Goal: Task Accomplishment & Management: Complete application form

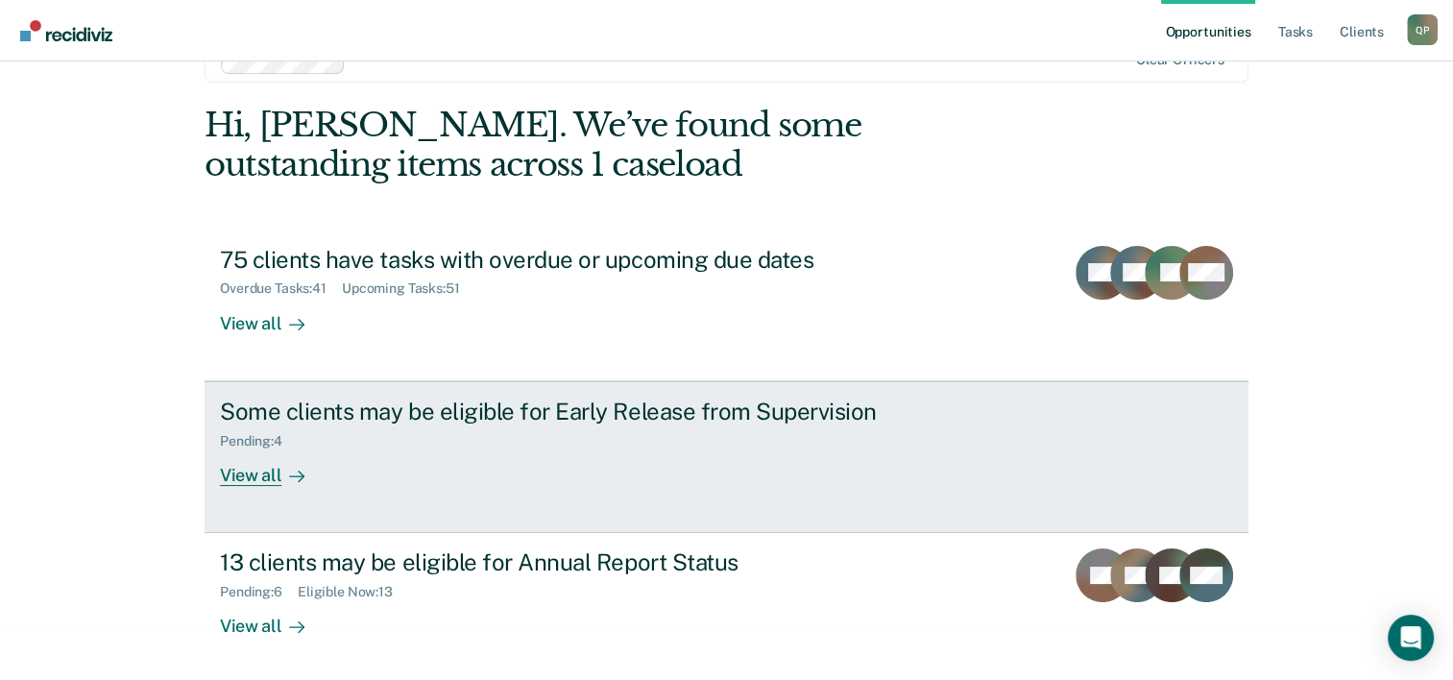
scroll to position [59, 0]
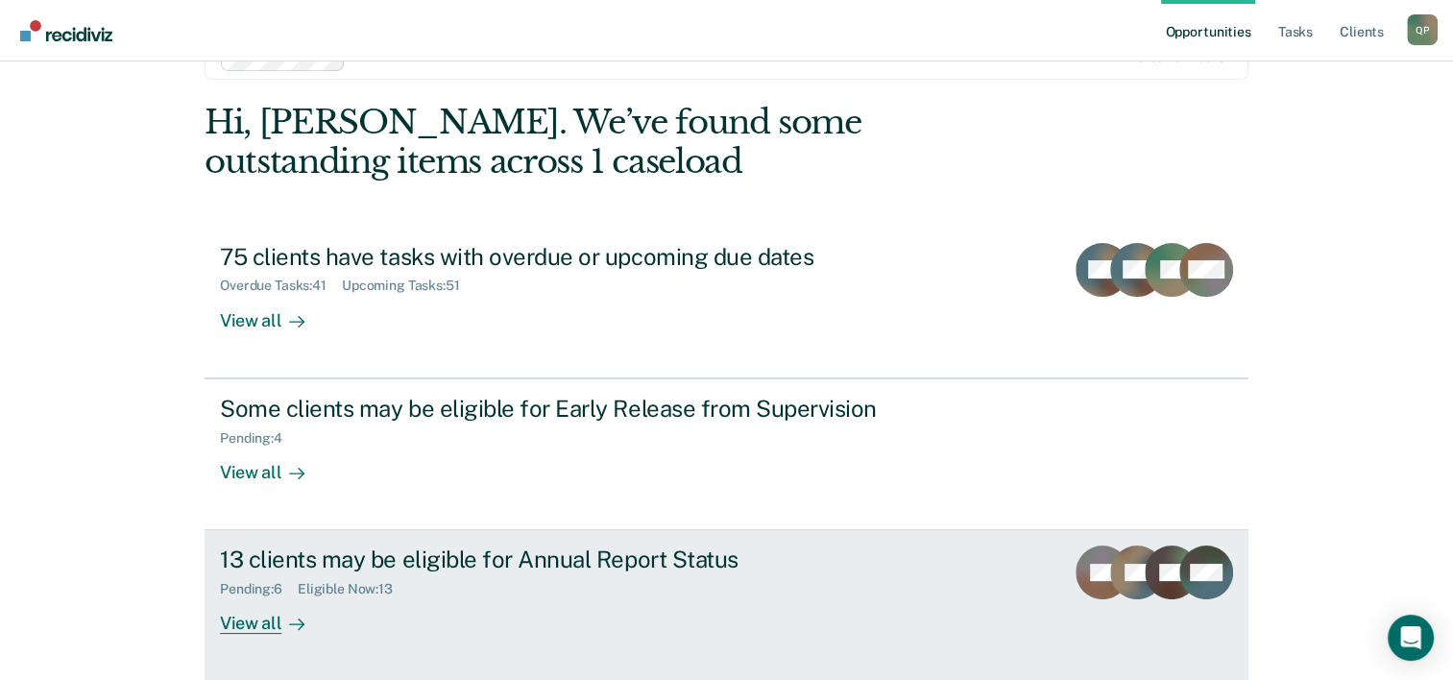
click at [673, 590] on div "Pending : 6 Eligible Now : 13" at bounding box center [557, 585] width 674 height 24
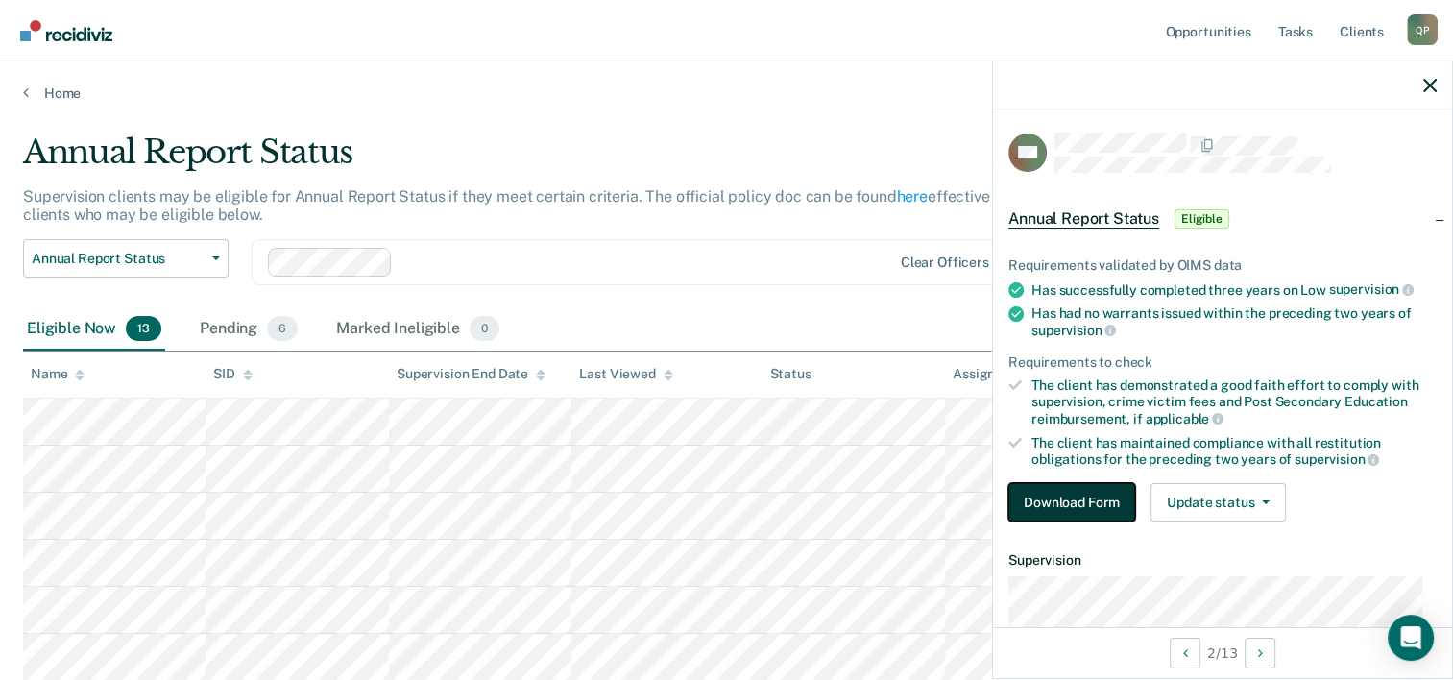
click at [1102, 506] on button "Download Form" at bounding box center [1072, 502] width 127 height 38
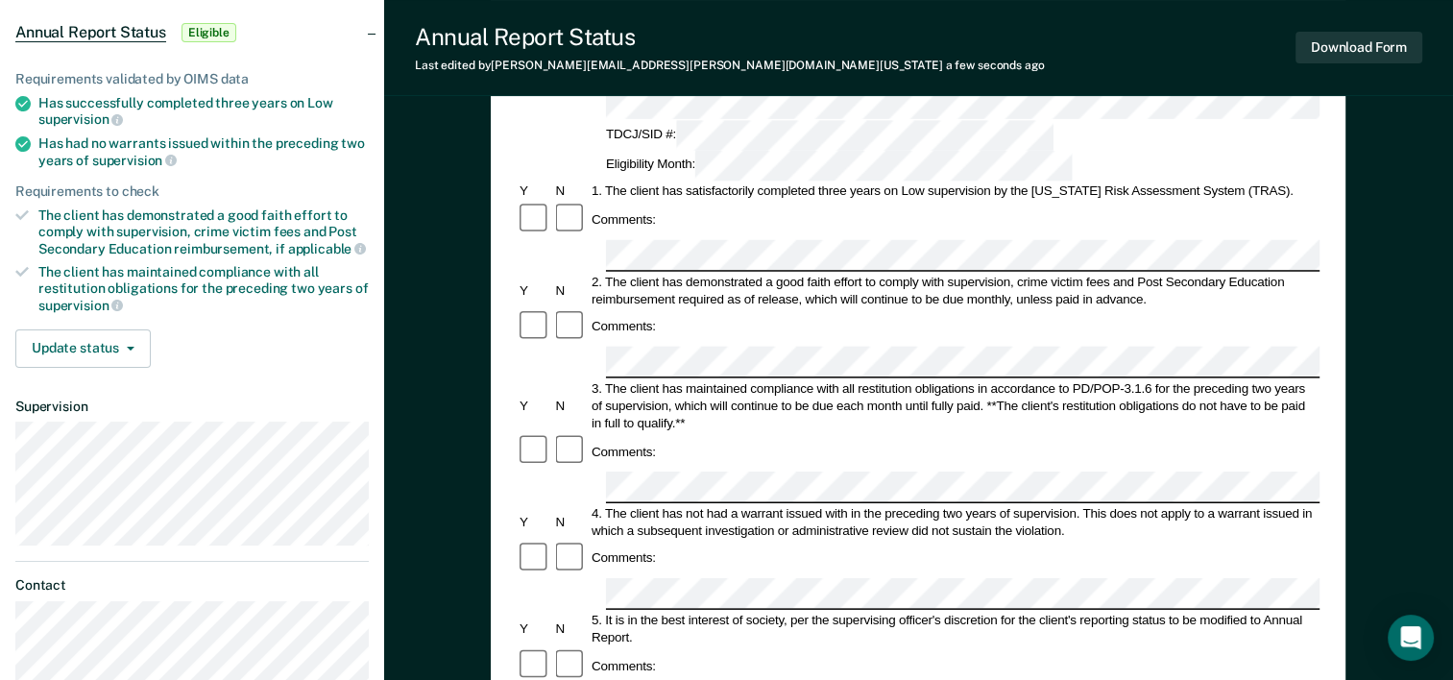
scroll to position [288, 0]
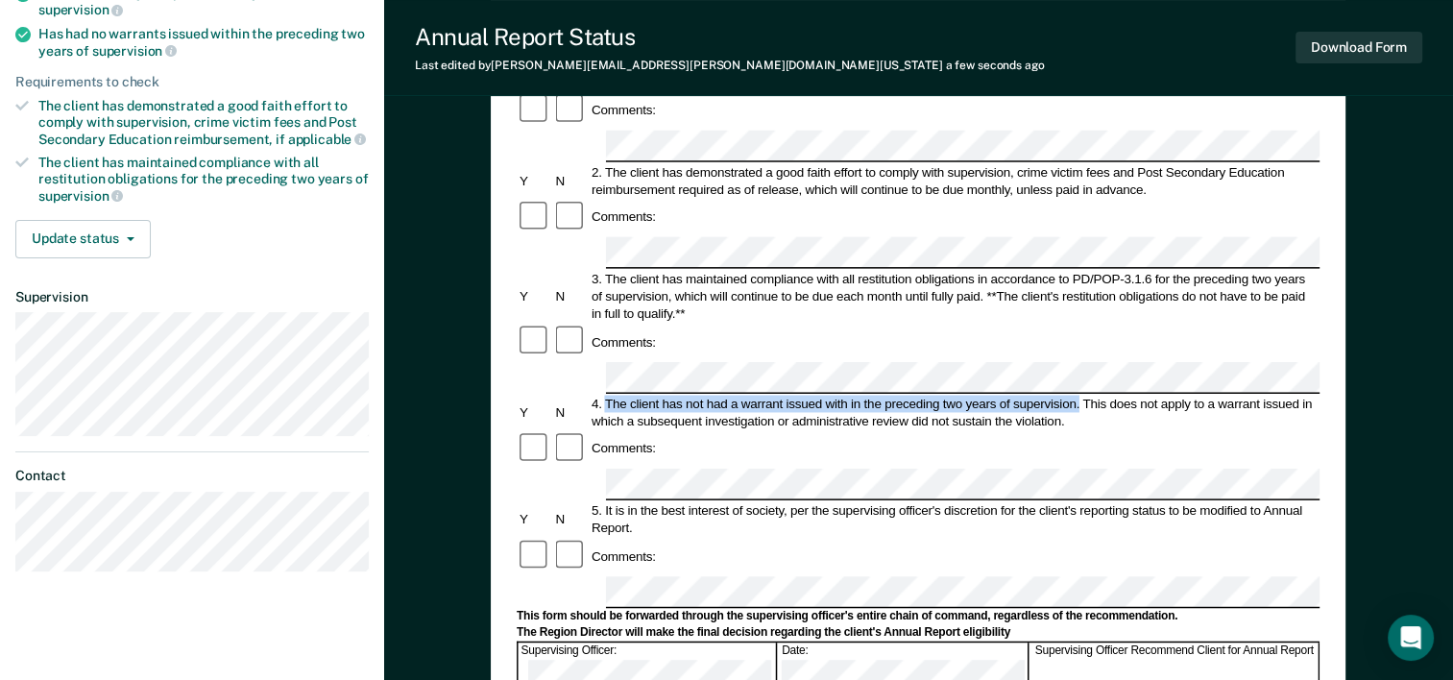
drag, startPoint x: 603, startPoint y: 272, endPoint x: 1079, endPoint y: 269, distance: 475.5
click at [1079, 395] on div "4. The client has not had a warrant issued with in the preceding two years of s…" at bounding box center [954, 412] width 731 height 35
drag, startPoint x: 1079, startPoint y: 269, endPoint x: 1045, endPoint y: 269, distance: 33.6
copy div "The client has not had a warrant issued with in the preceding two years of supe…"
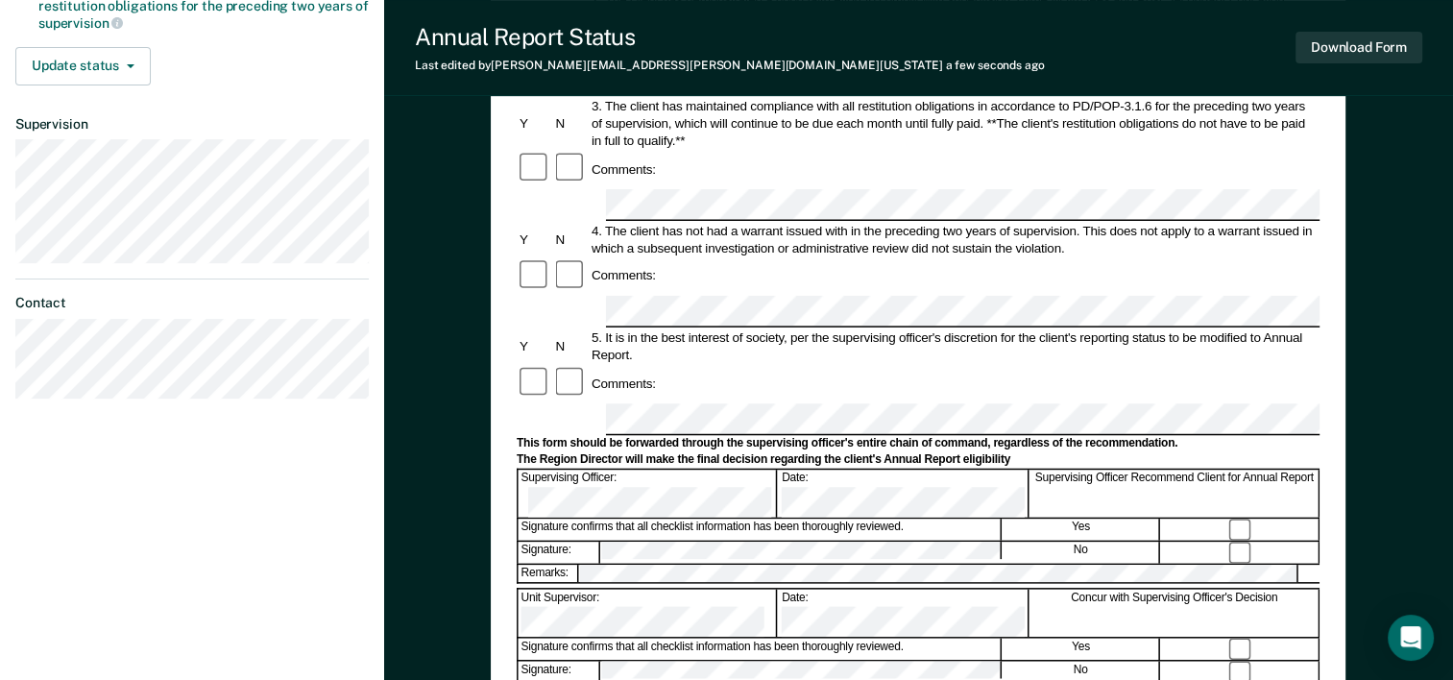
scroll to position [0, 0]
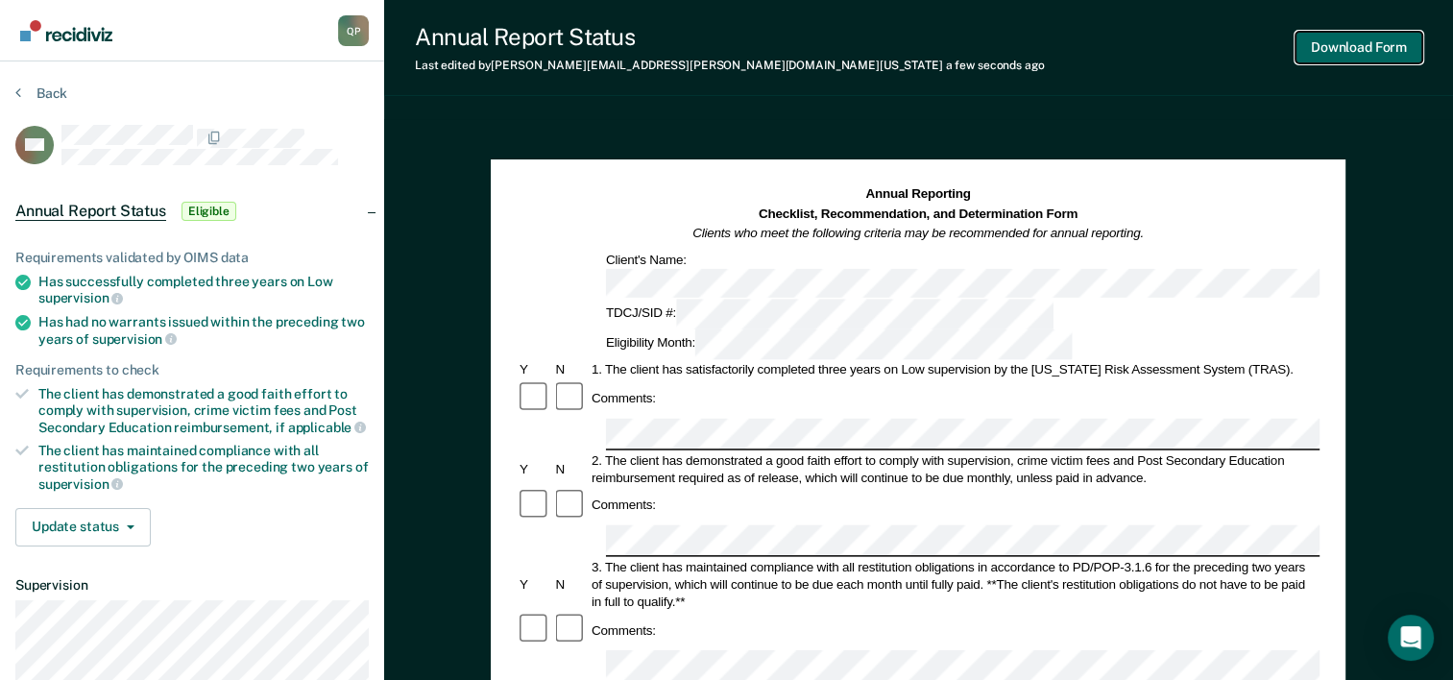
click at [1341, 44] on button "Download Form" at bounding box center [1359, 48] width 127 height 32
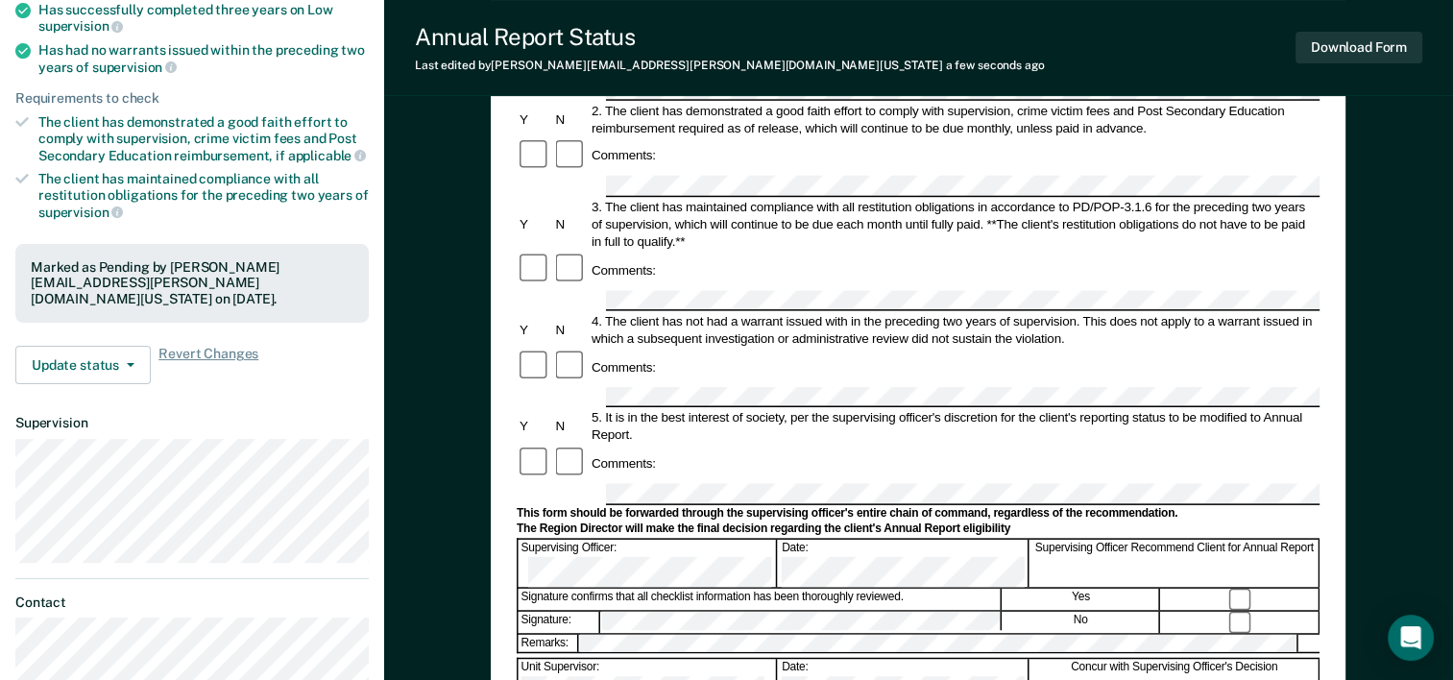
scroll to position [480, 0]
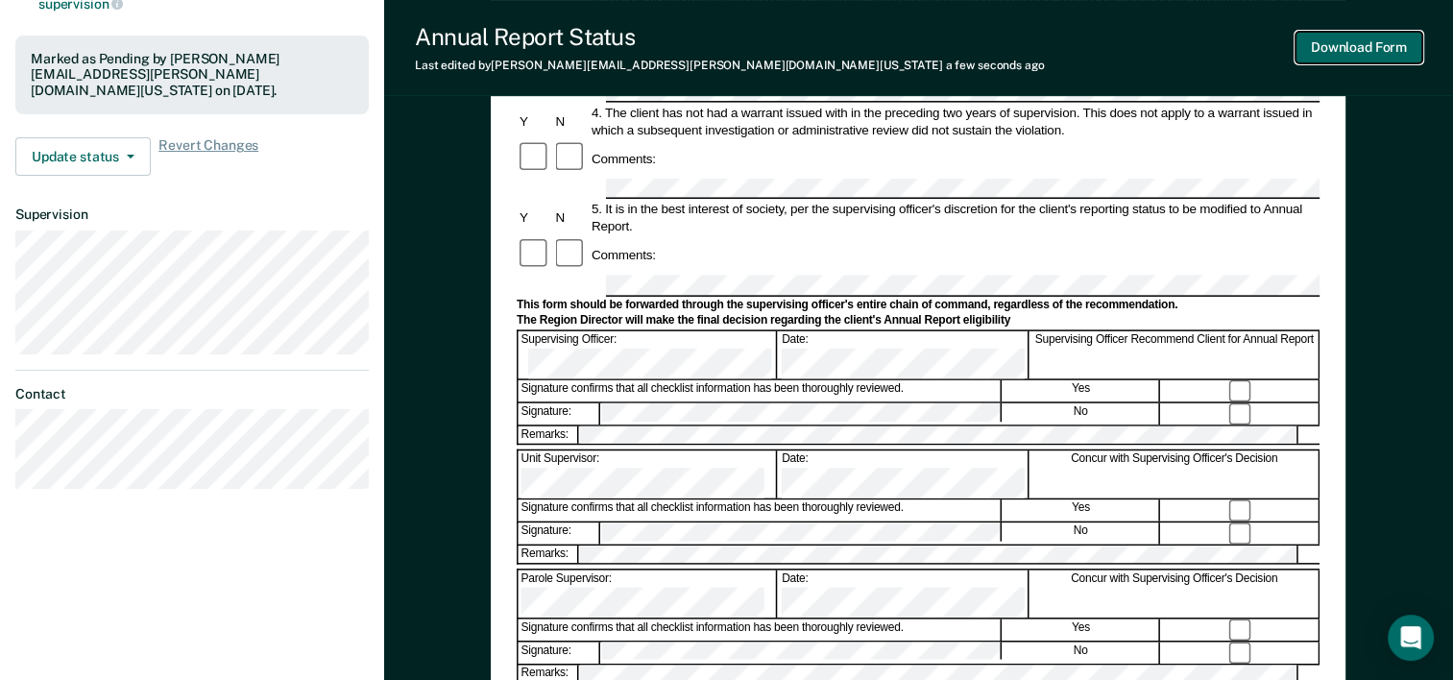
click at [1341, 55] on button "Download Form" at bounding box center [1359, 48] width 127 height 32
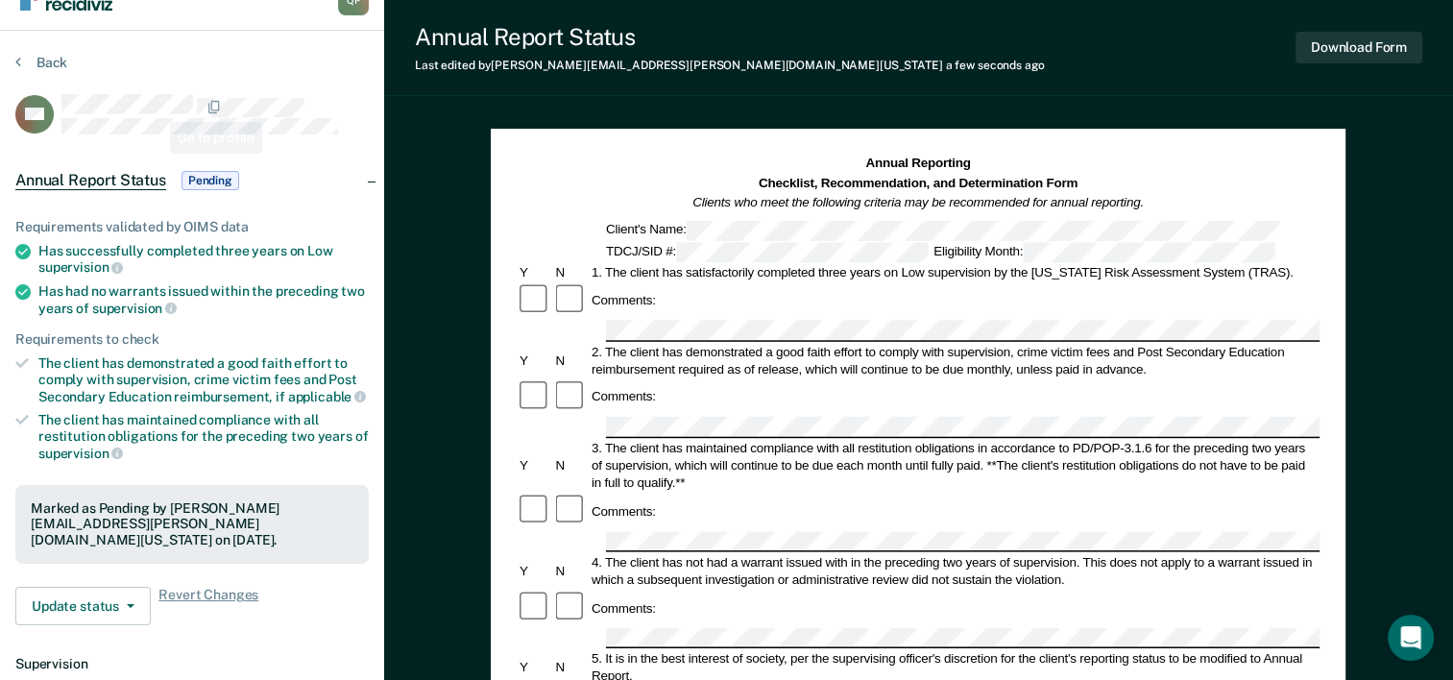
scroll to position [0, 0]
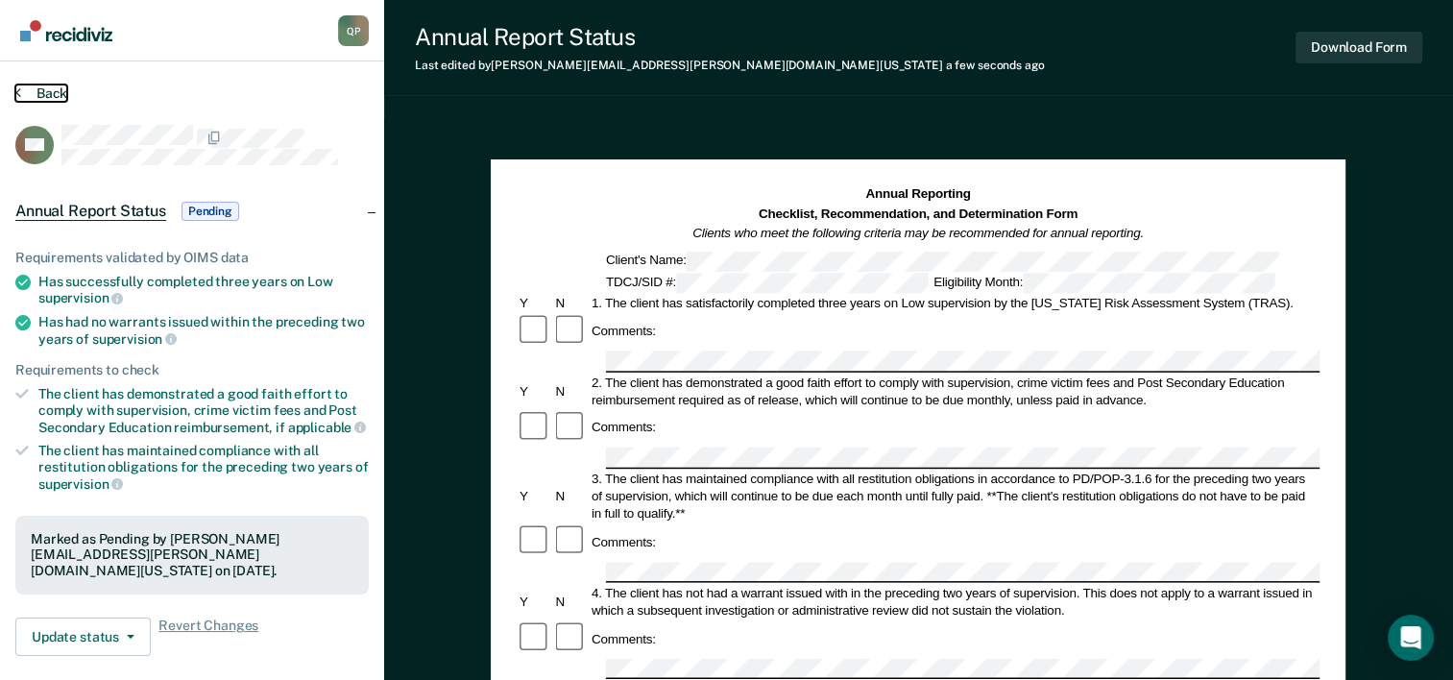
click at [42, 94] on button "Back" at bounding box center [41, 93] width 52 height 17
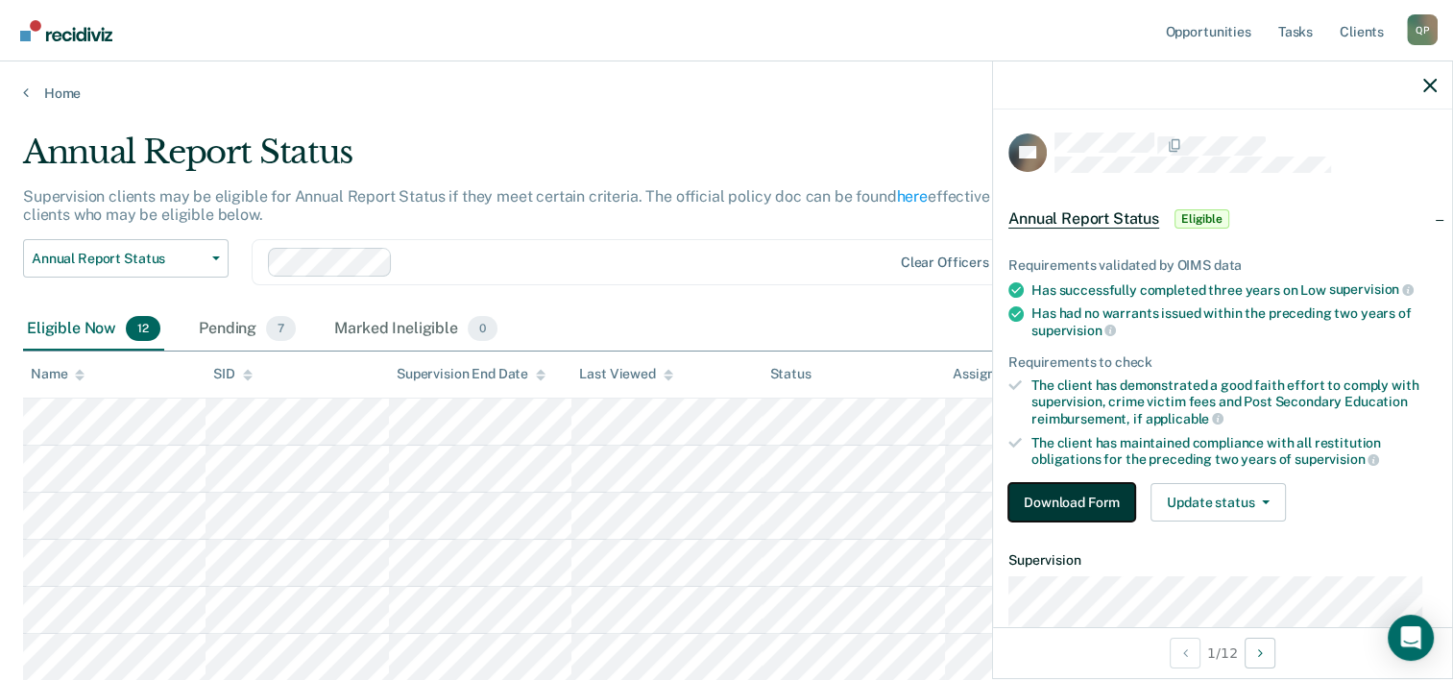
click at [1085, 490] on button "Download Form" at bounding box center [1072, 502] width 127 height 38
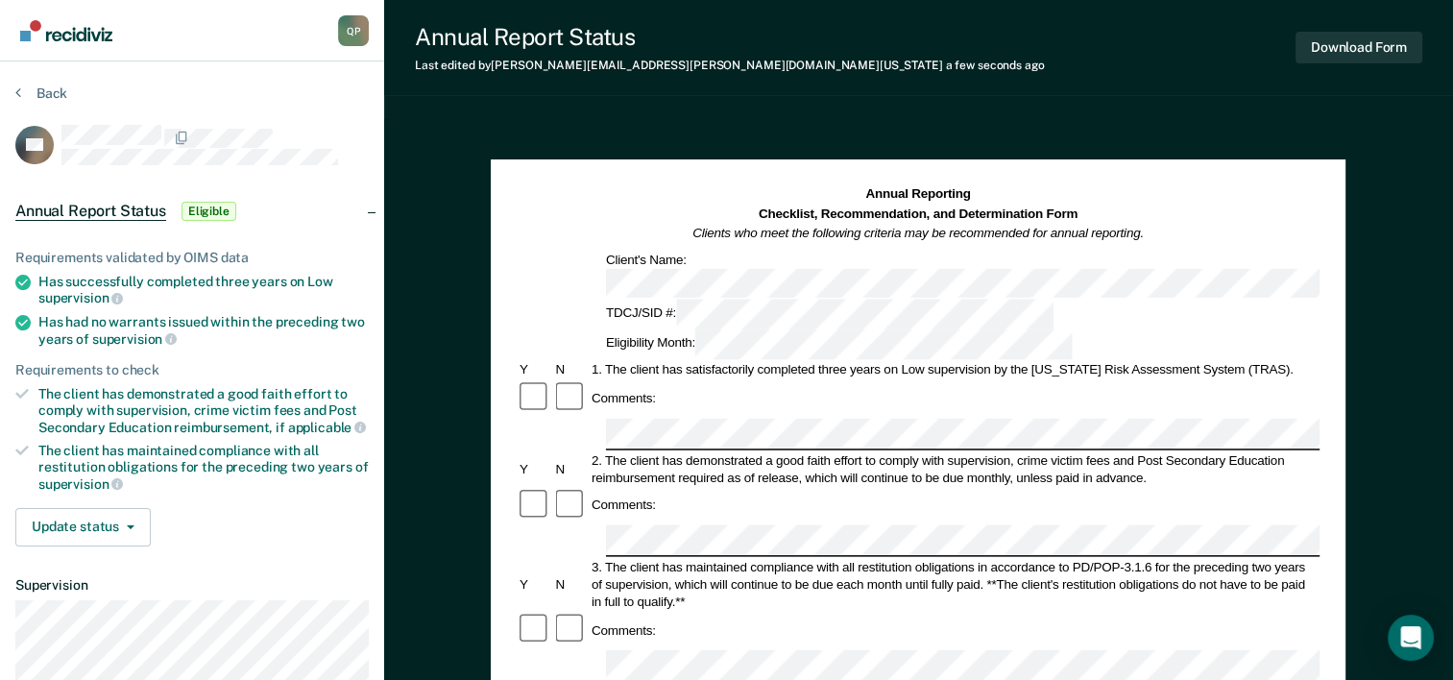
click at [740, 558] on div "3. The client has maintained compliance with all restitution obligations in acc…" at bounding box center [954, 584] width 731 height 52
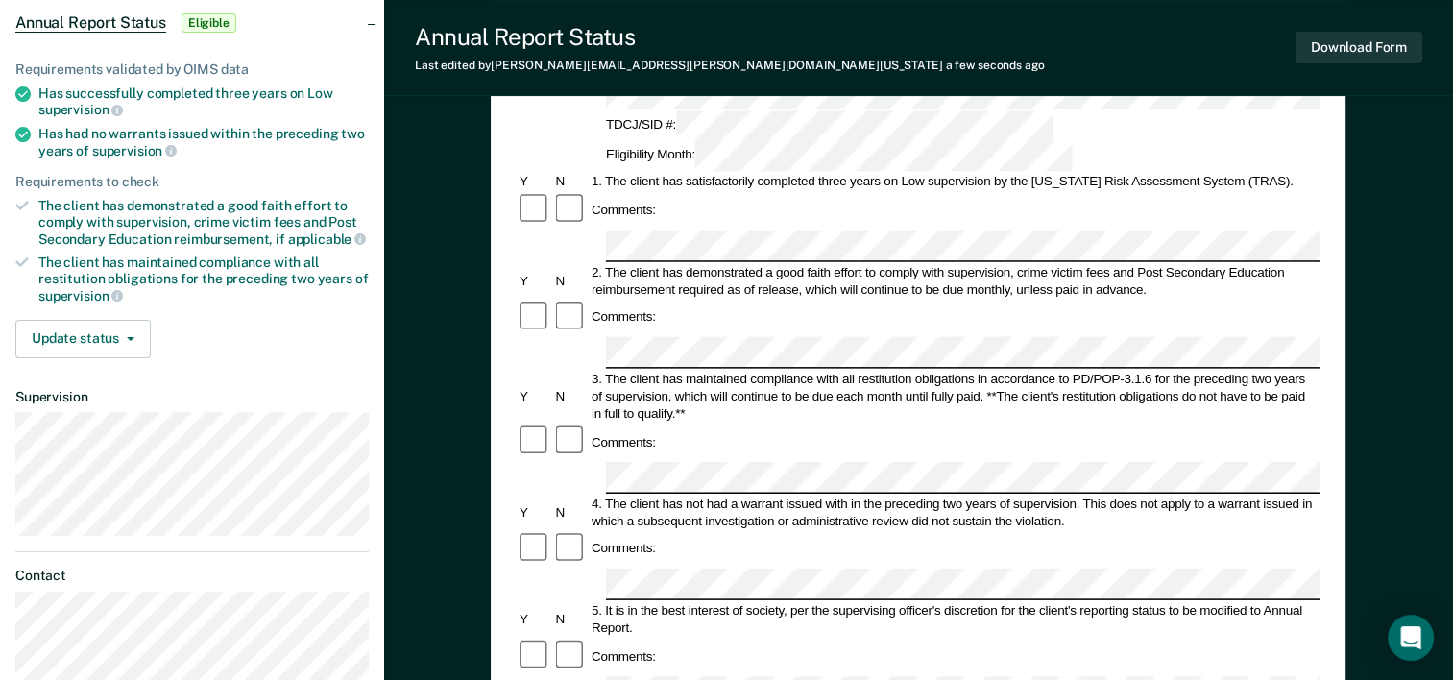
scroll to position [192, 0]
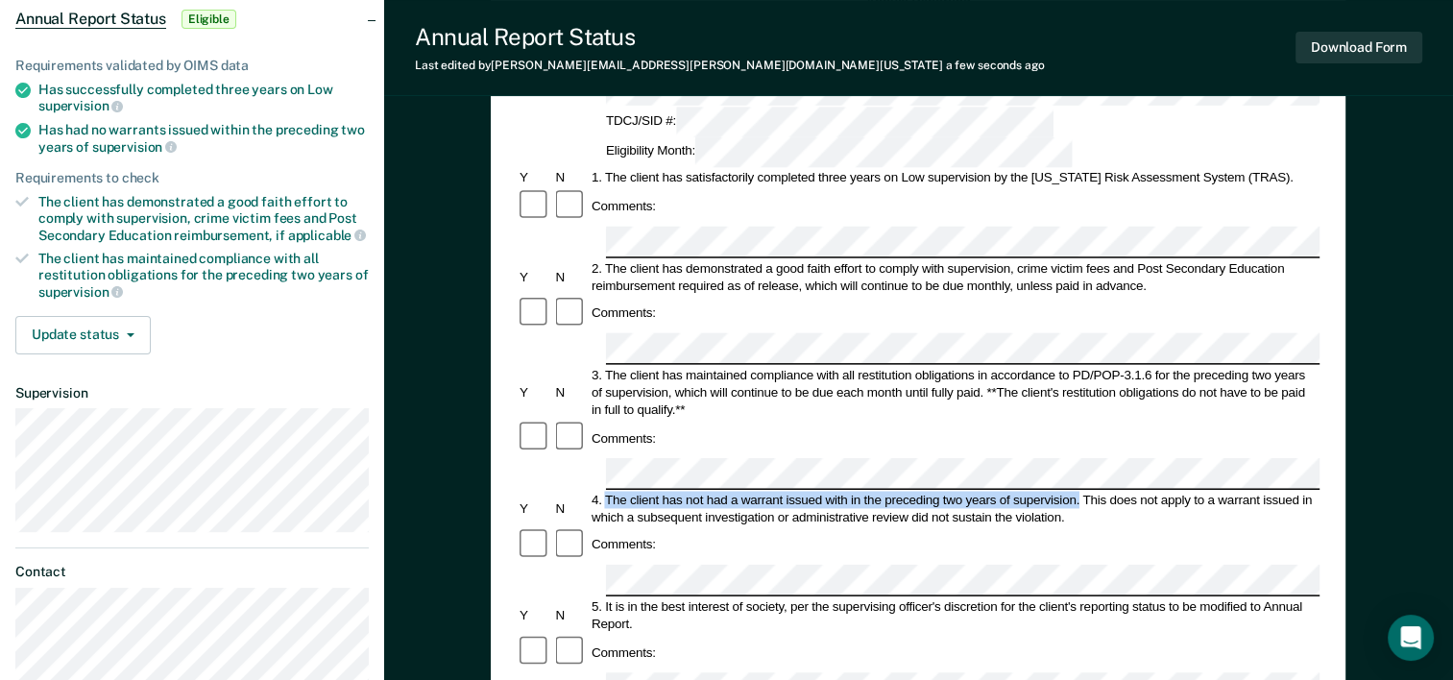
drag, startPoint x: 606, startPoint y: 375, endPoint x: 1080, endPoint y: 365, distance: 473.7
click at [1080, 491] on div "4. The client has not had a warrant issued with in the preceding two years of s…" at bounding box center [954, 508] width 731 height 35
drag, startPoint x: 1080, startPoint y: 365, endPoint x: 1060, endPoint y: 369, distance: 20.5
copy div "The client has not had a warrant issued with in the preceding two years of supe…"
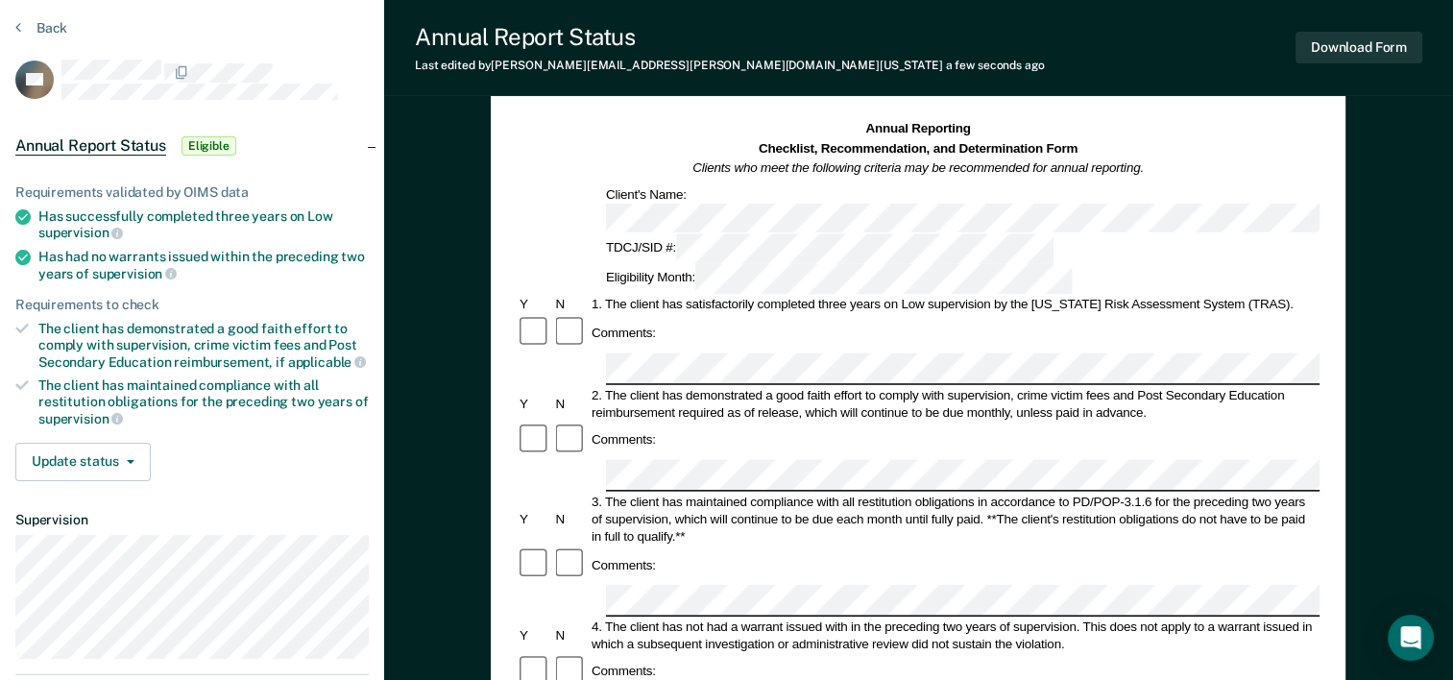
scroll to position [0, 0]
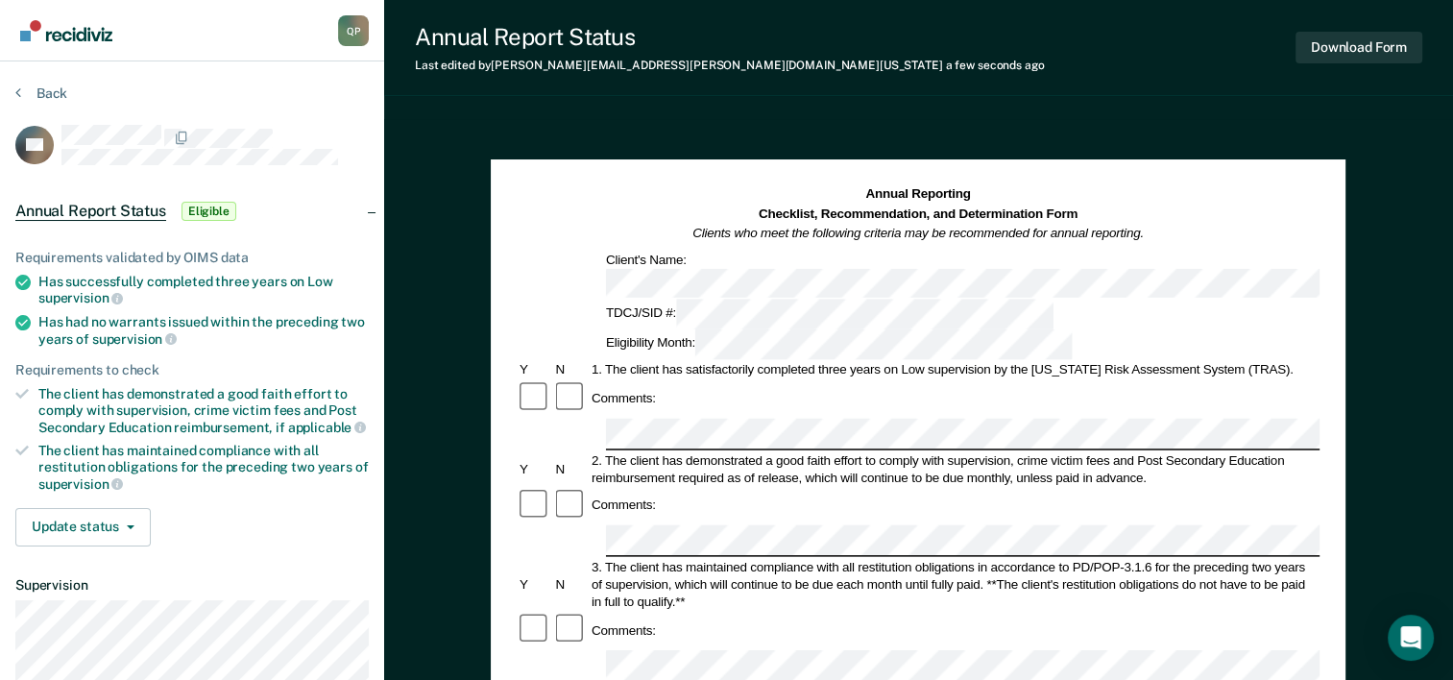
click at [227, 40] on nav "[PERSON_NAME] Q P Profile How it works Log Out" at bounding box center [192, 30] width 354 height 61
click at [1336, 48] on button "Download Form" at bounding box center [1359, 48] width 127 height 32
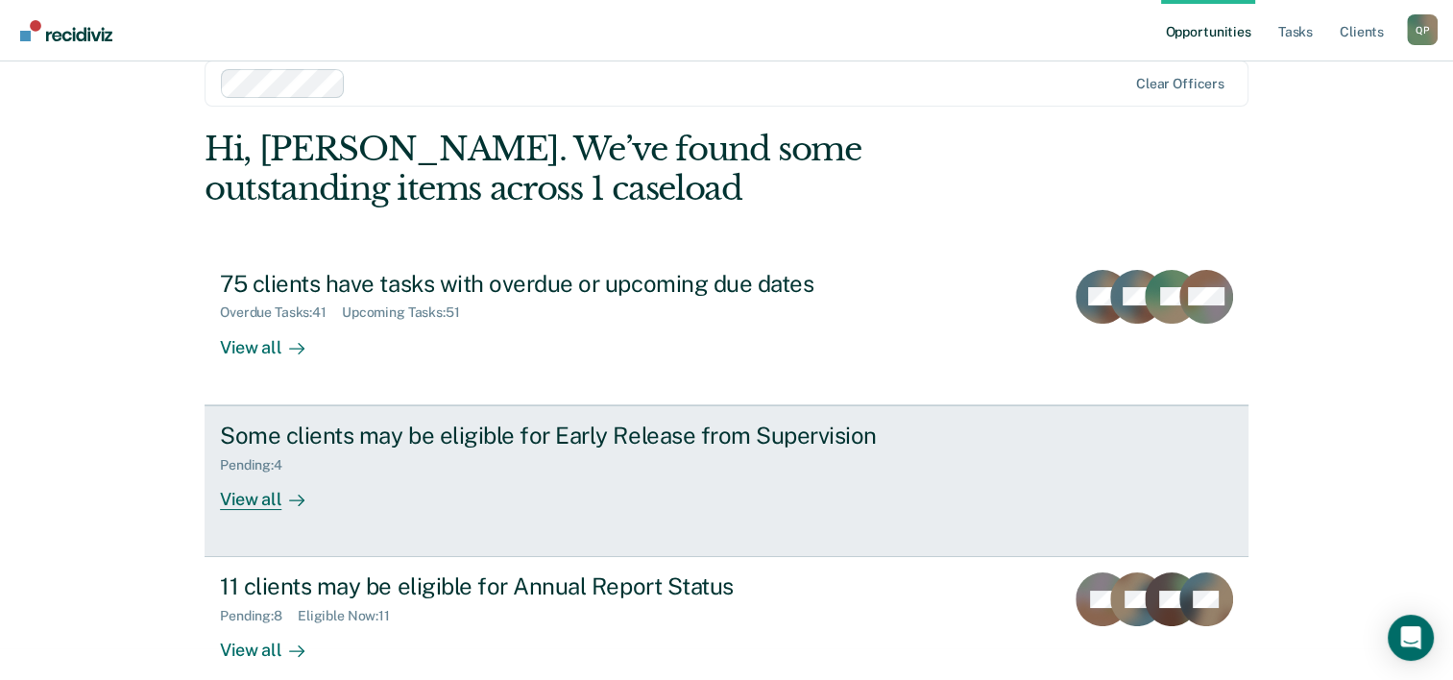
scroll to position [59, 0]
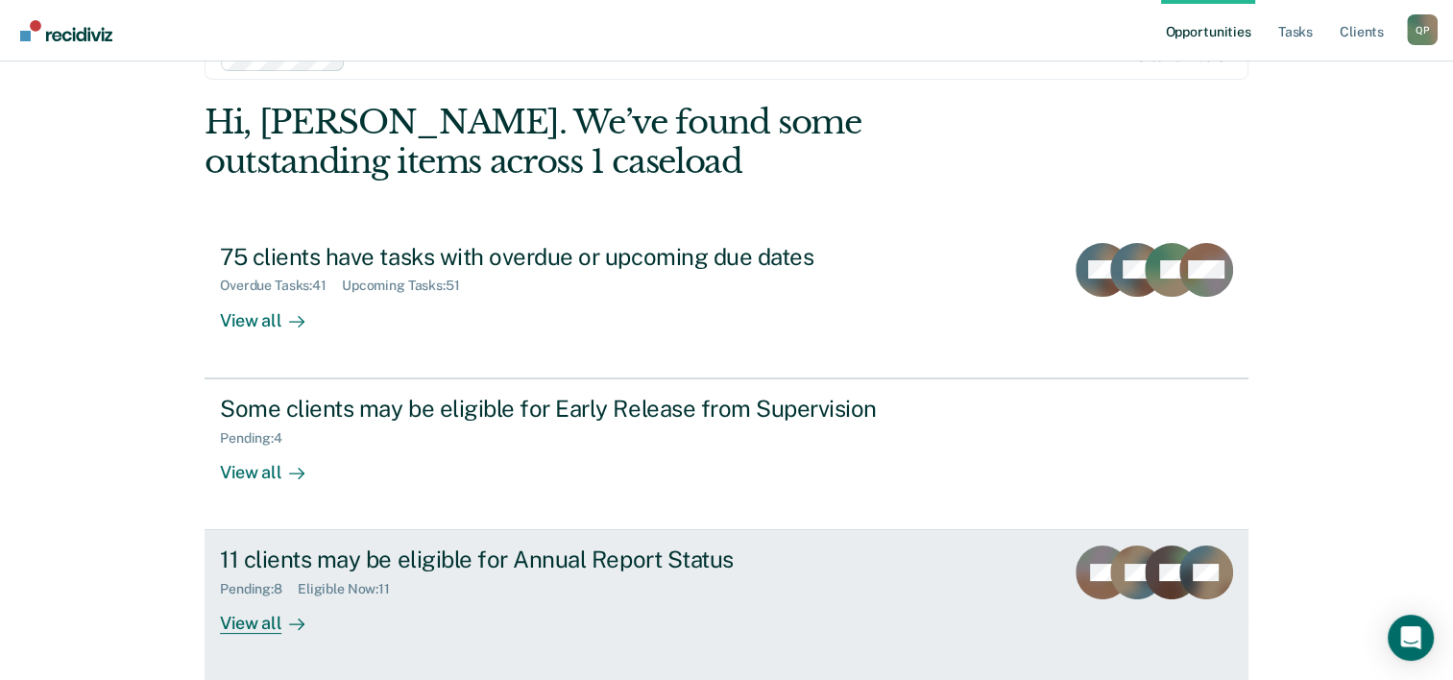
click at [513, 595] on div "Pending : 8 Eligible Now : 11" at bounding box center [557, 585] width 674 height 24
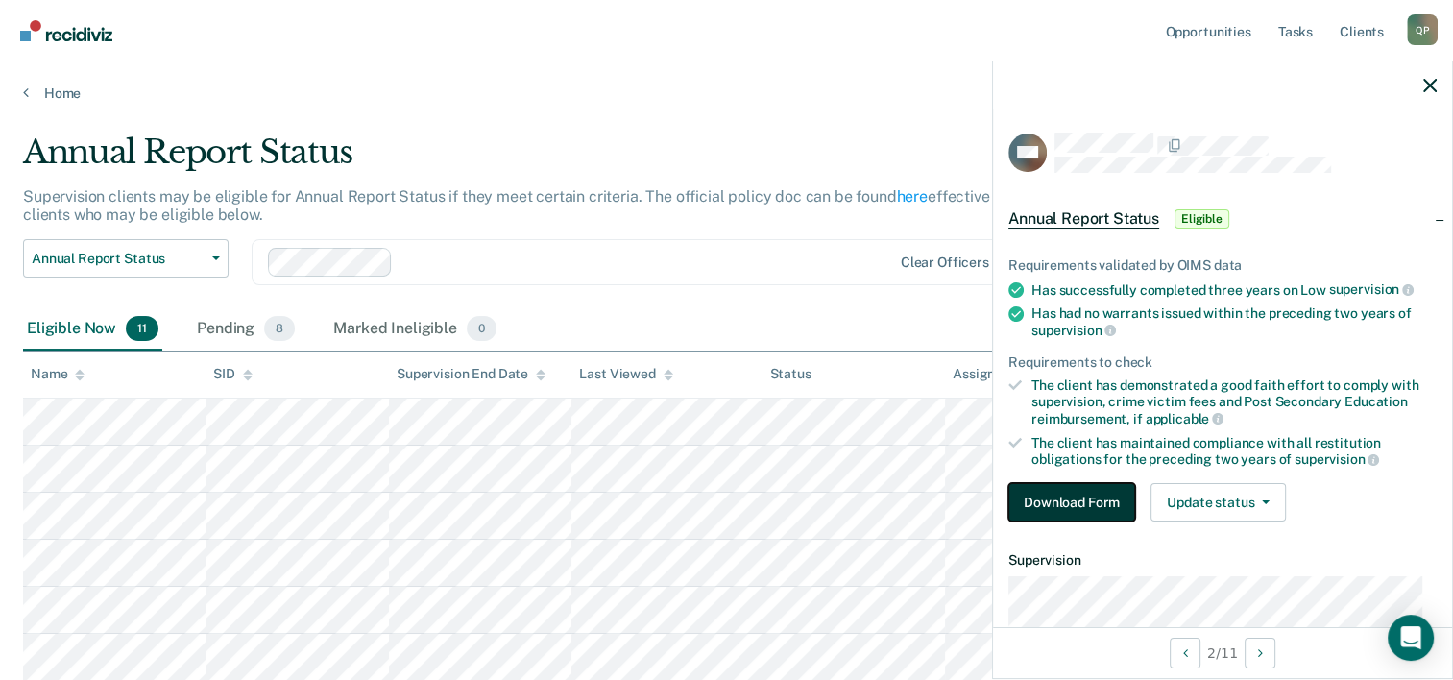
click at [1076, 502] on button "Download Form" at bounding box center [1072, 502] width 127 height 38
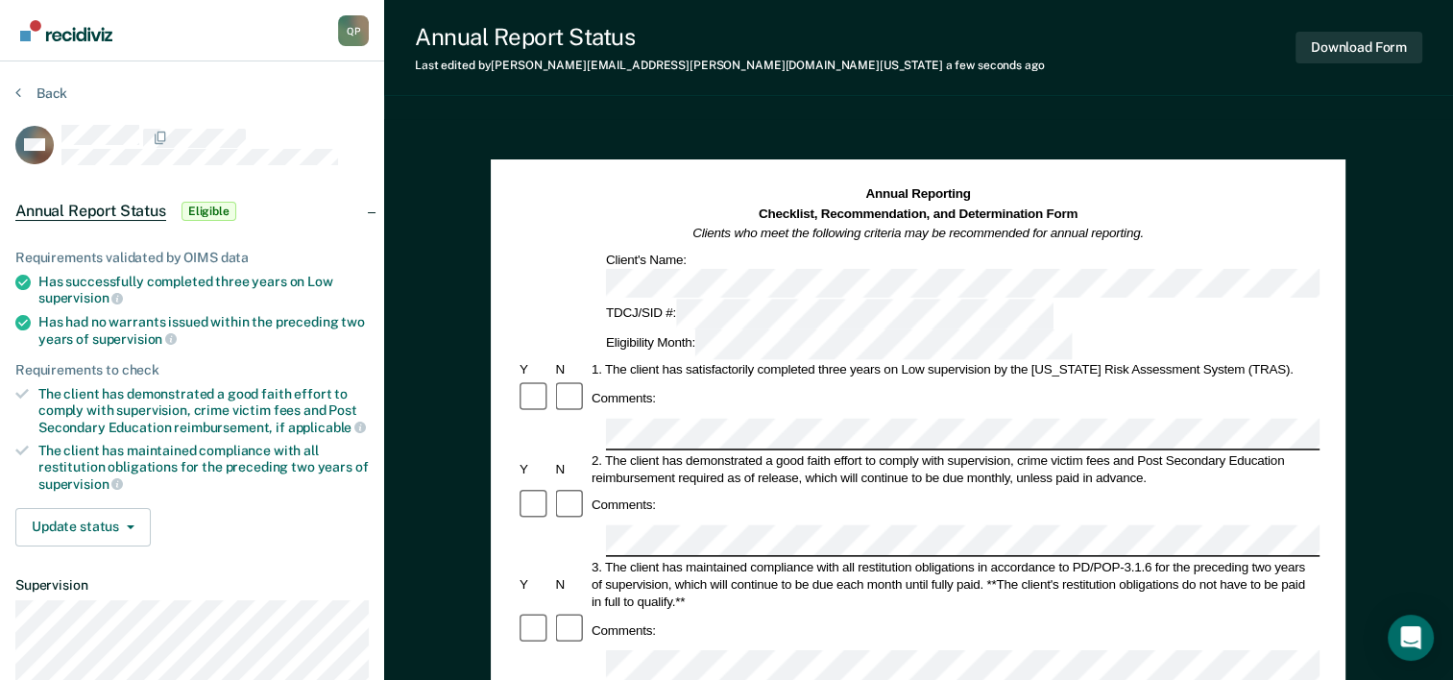
drag, startPoint x: 807, startPoint y: 361, endPoint x: 817, endPoint y: 323, distance: 39.9
click at [812, 380] on div "Comments:" at bounding box center [918, 398] width 803 height 37
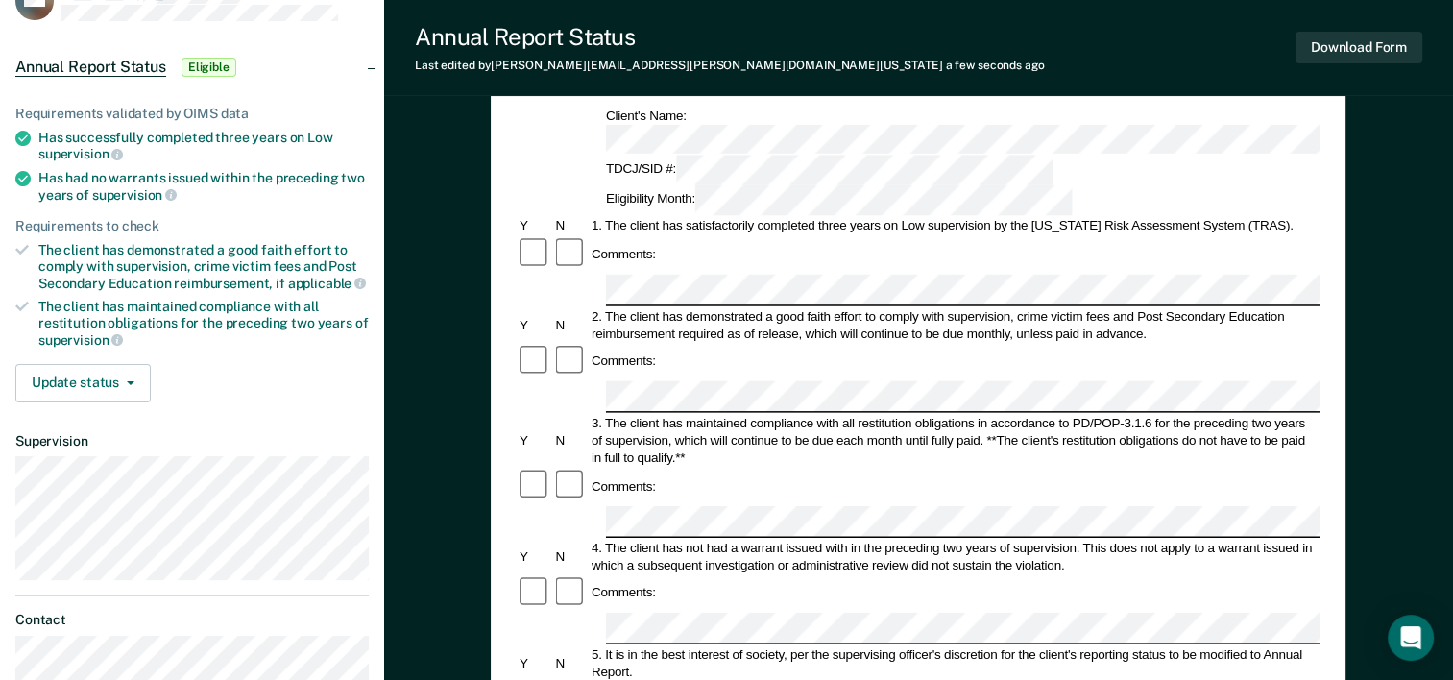
scroll to position [192, 0]
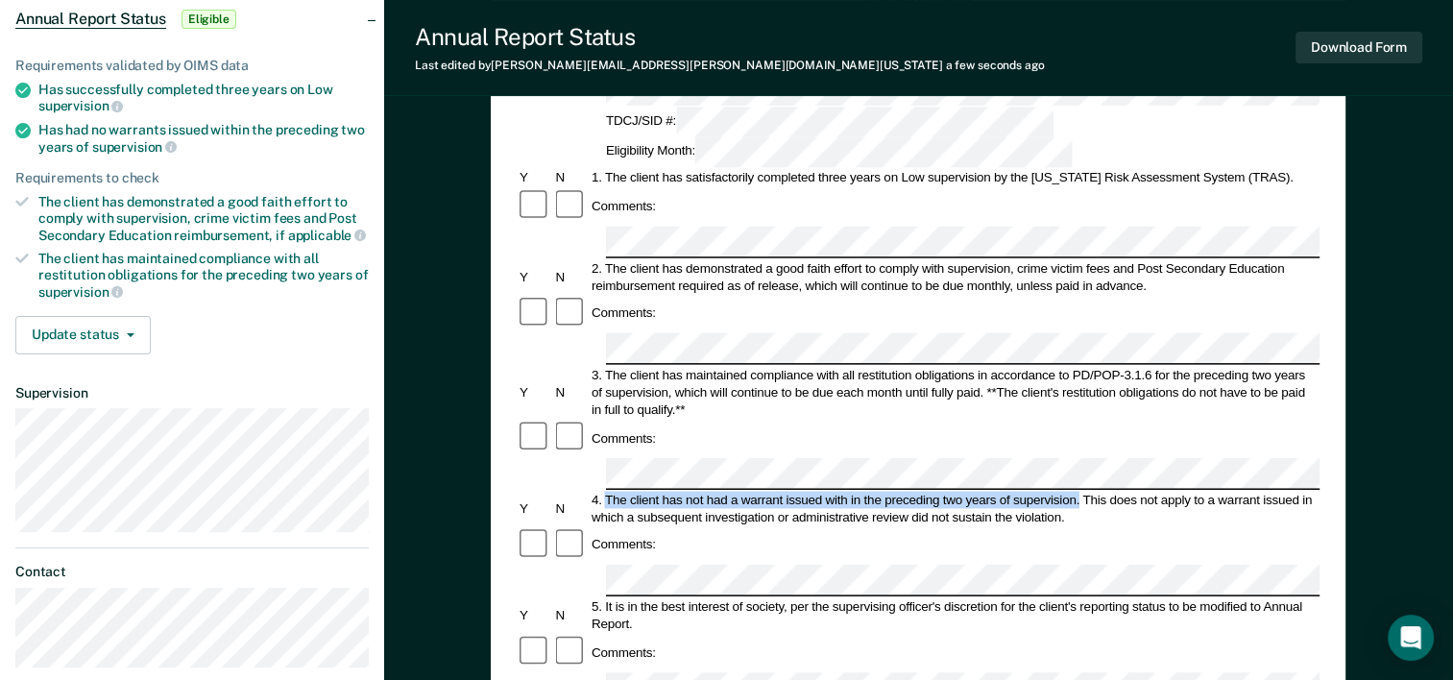
drag, startPoint x: 609, startPoint y: 368, endPoint x: 1080, endPoint y: 369, distance: 470.7
click at [1080, 491] on div "4. The client has not had a warrant issued with in the preceding two years of s…" at bounding box center [954, 508] width 731 height 35
drag, startPoint x: 1080, startPoint y: 369, endPoint x: 1041, endPoint y: 373, distance: 38.6
copy div "The client has not had a warrant issued with in the preceding two years of supe…"
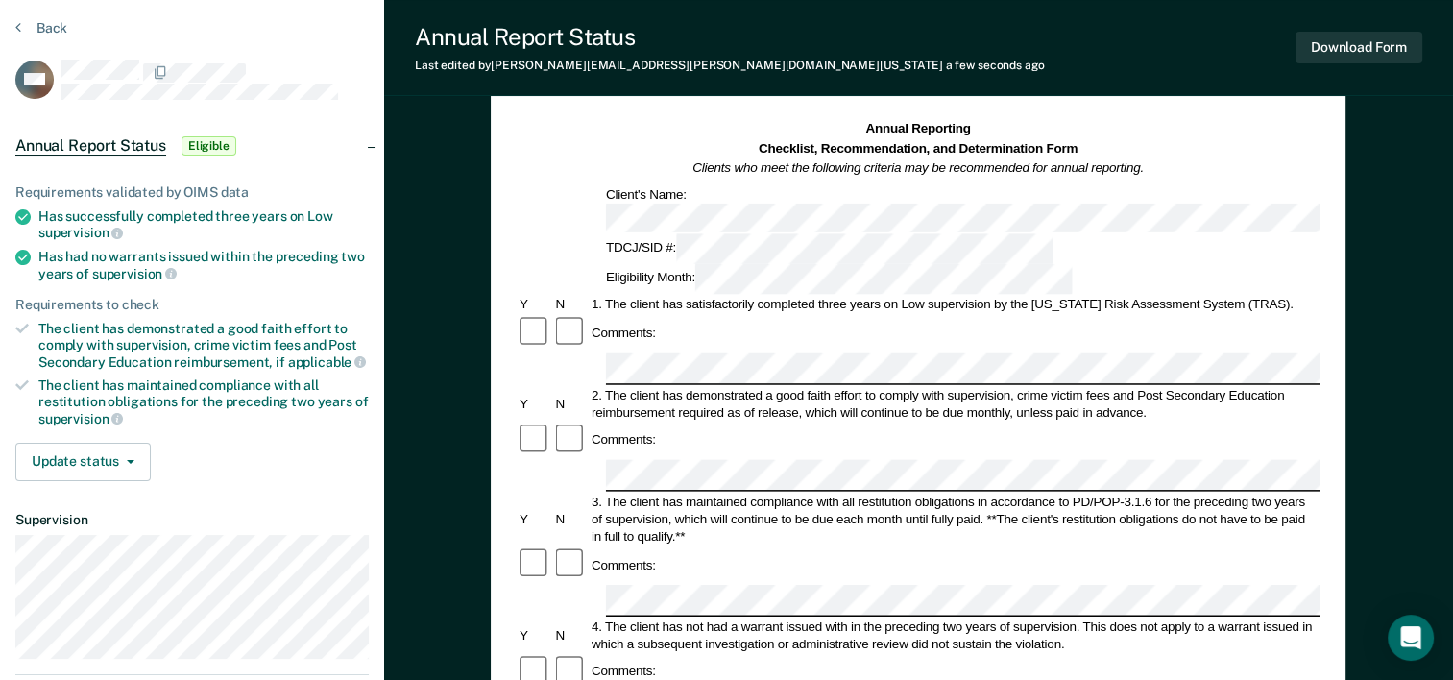
scroll to position [0, 0]
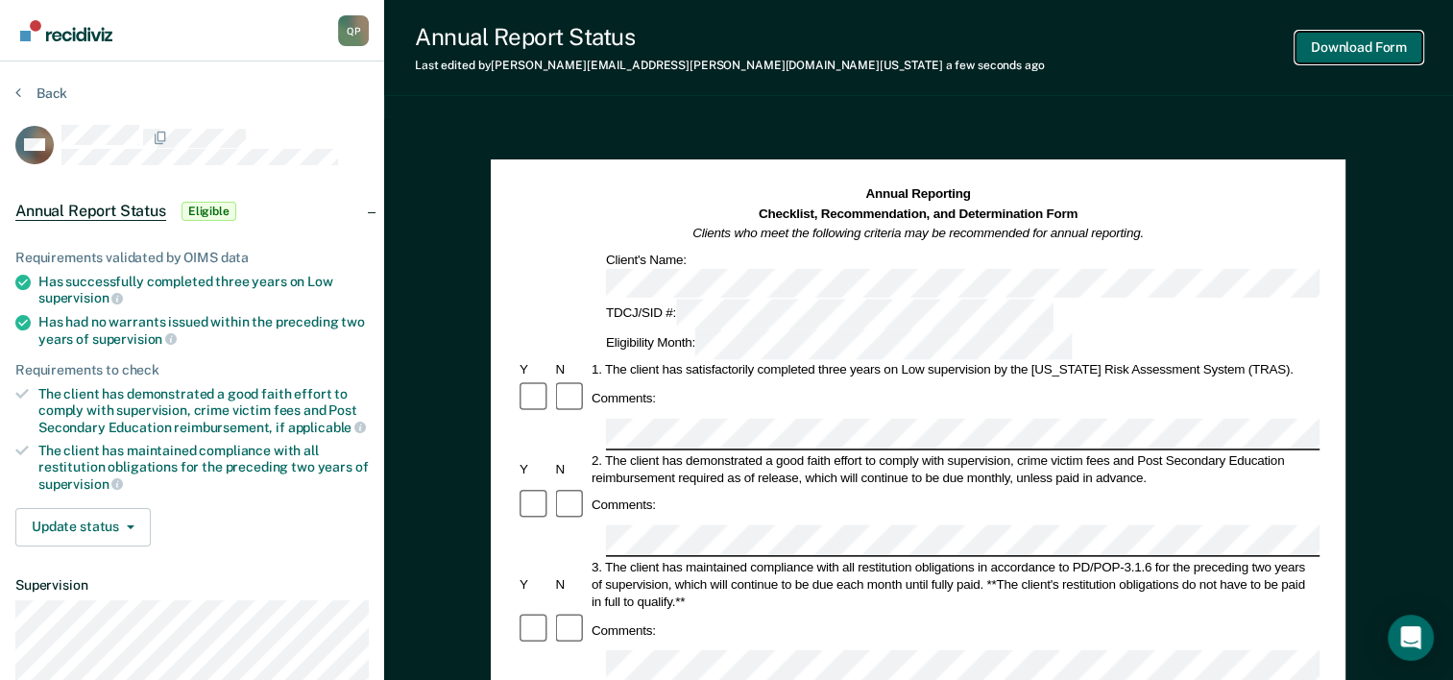
click at [1369, 37] on button "Download Form" at bounding box center [1359, 48] width 127 height 32
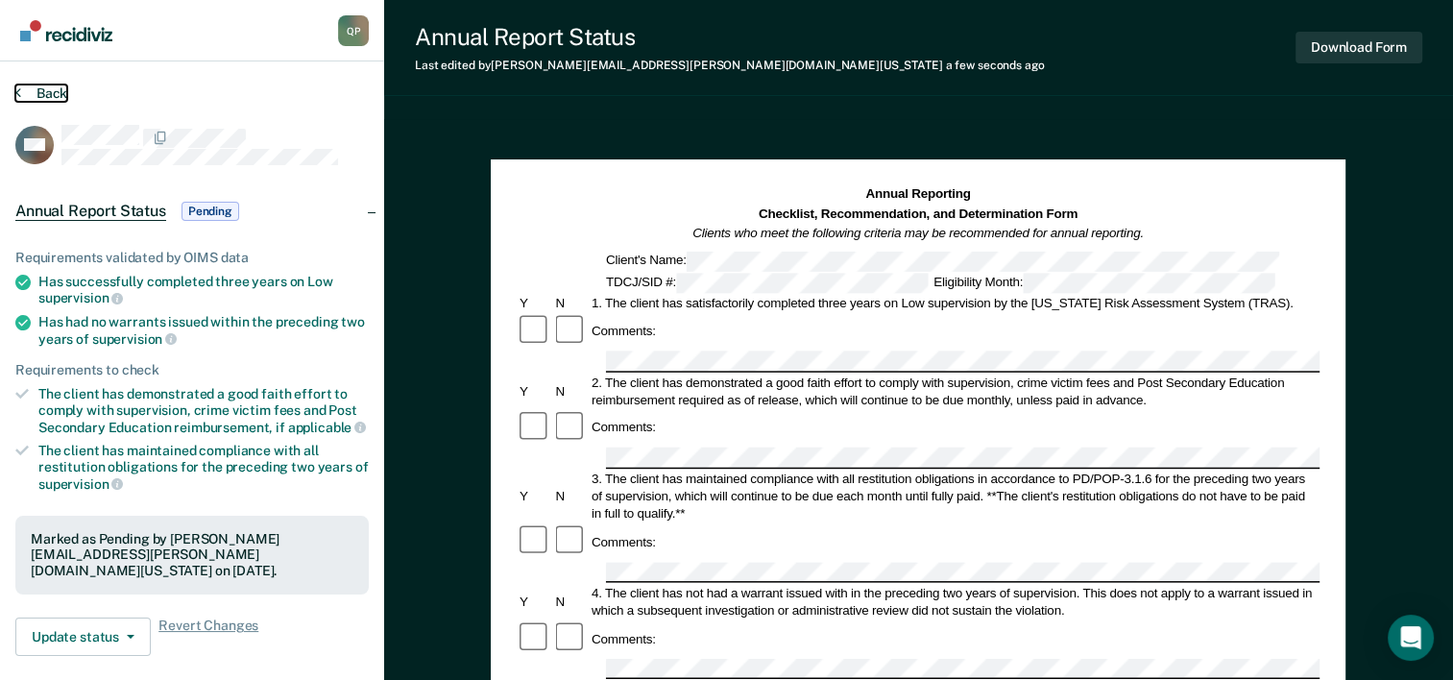
click at [56, 91] on button "Back" at bounding box center [41, 93] width 52 height 17
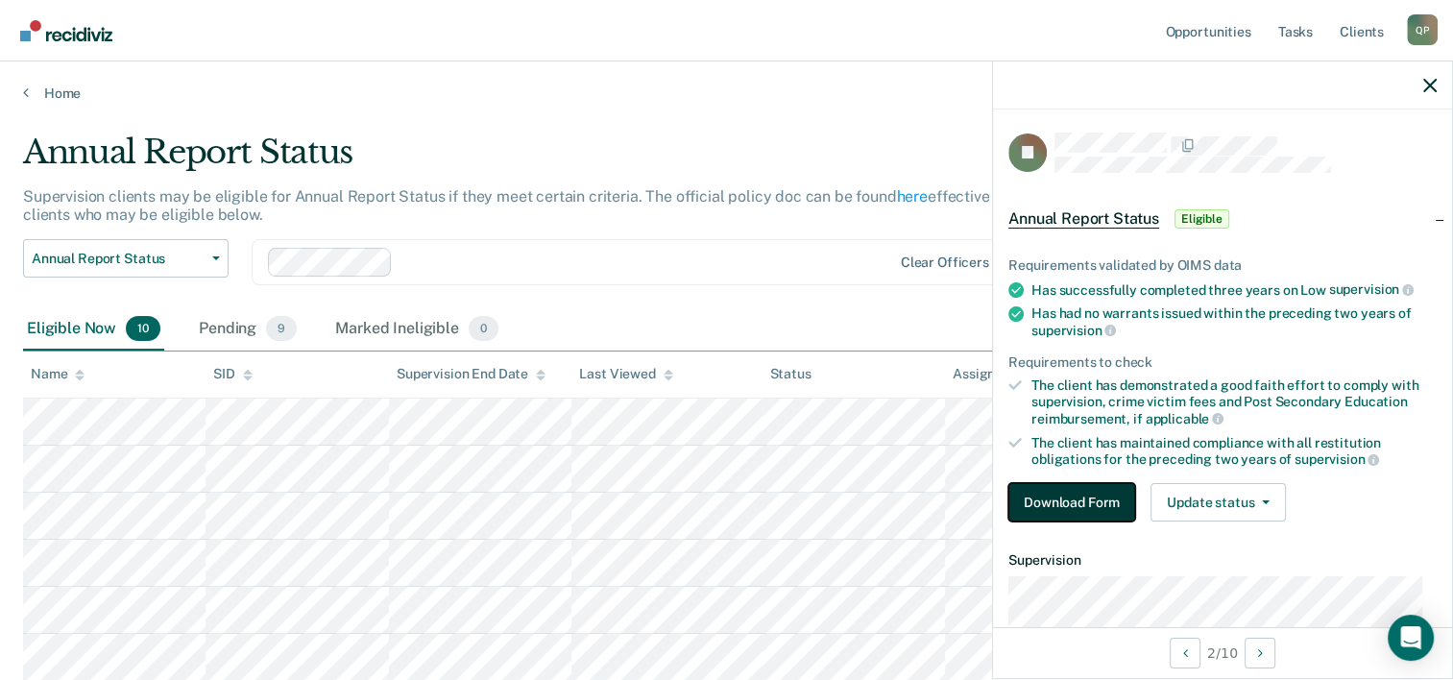
click at [1053, 509] on button "Download Form" at bounding box center [1072, 502] width 127 height 38
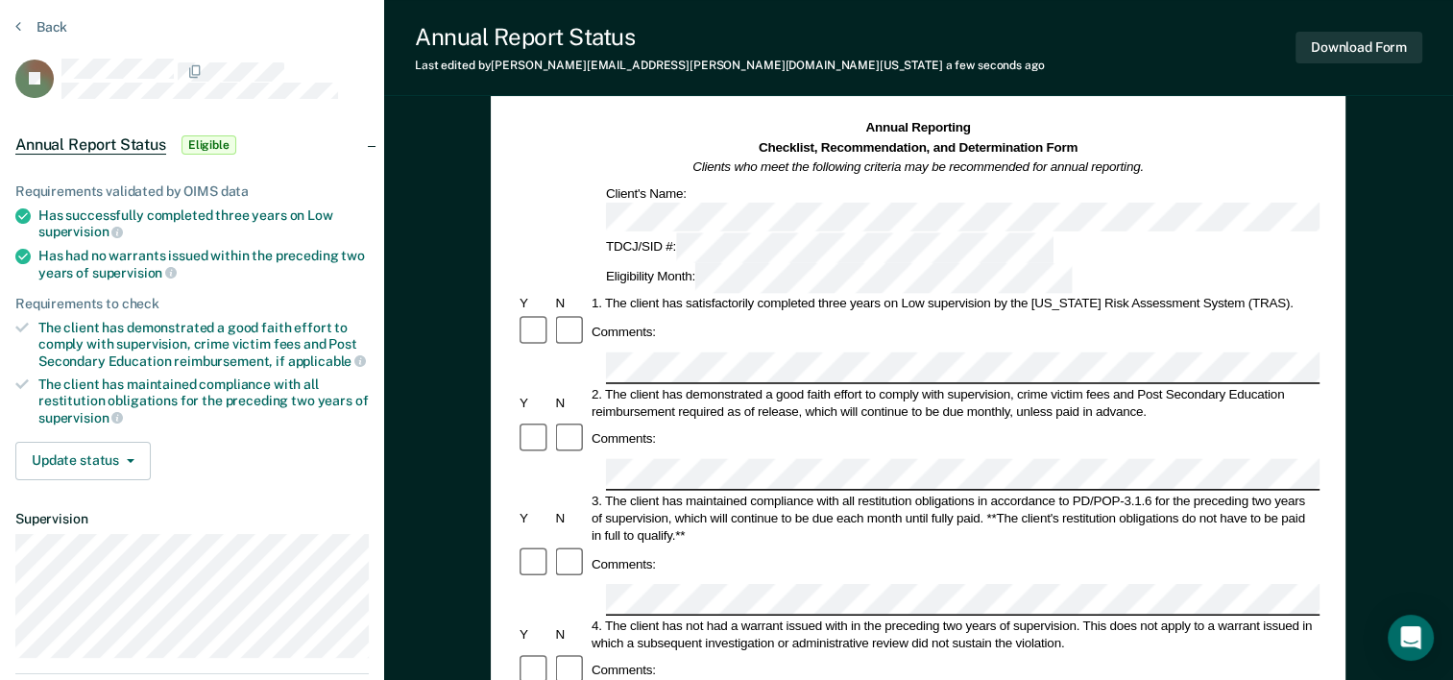
scroll to position [96, 0]
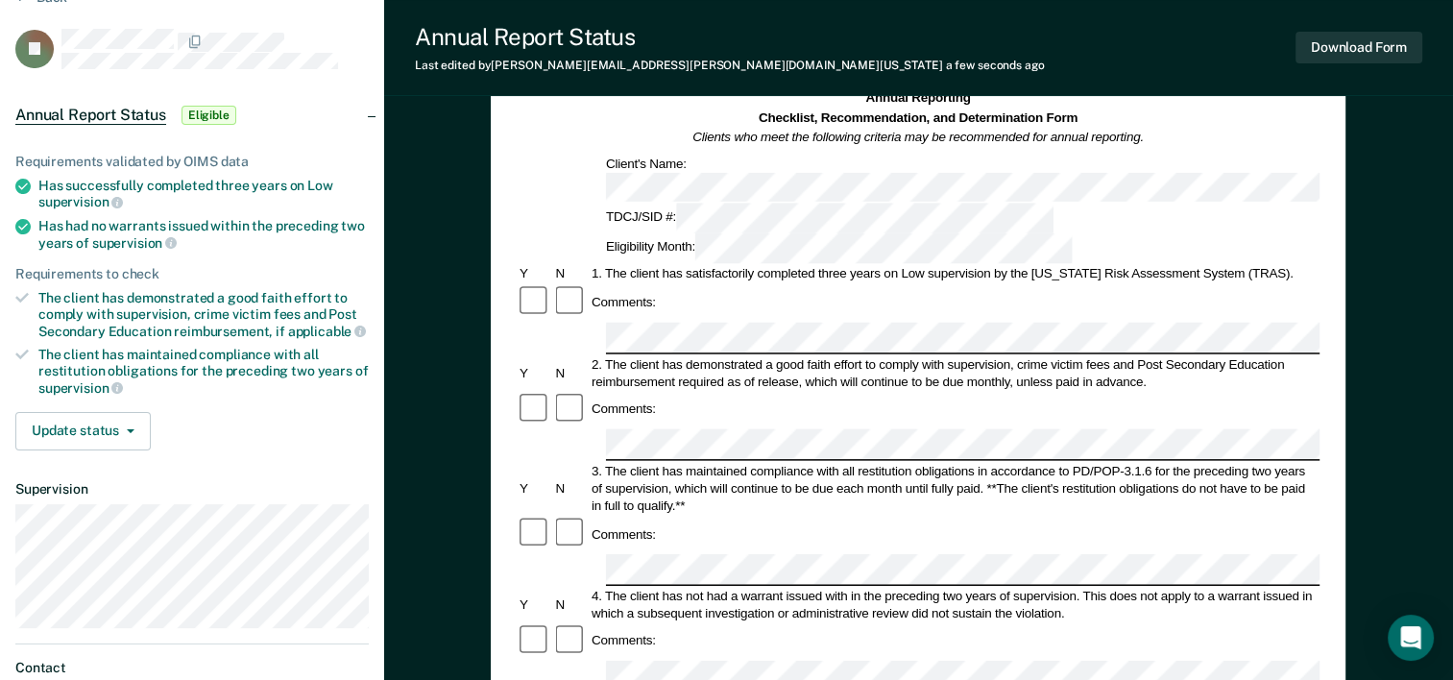
click at [647, 525] on div "Comments:" at bounding box center [624, 533] width 70 height 17
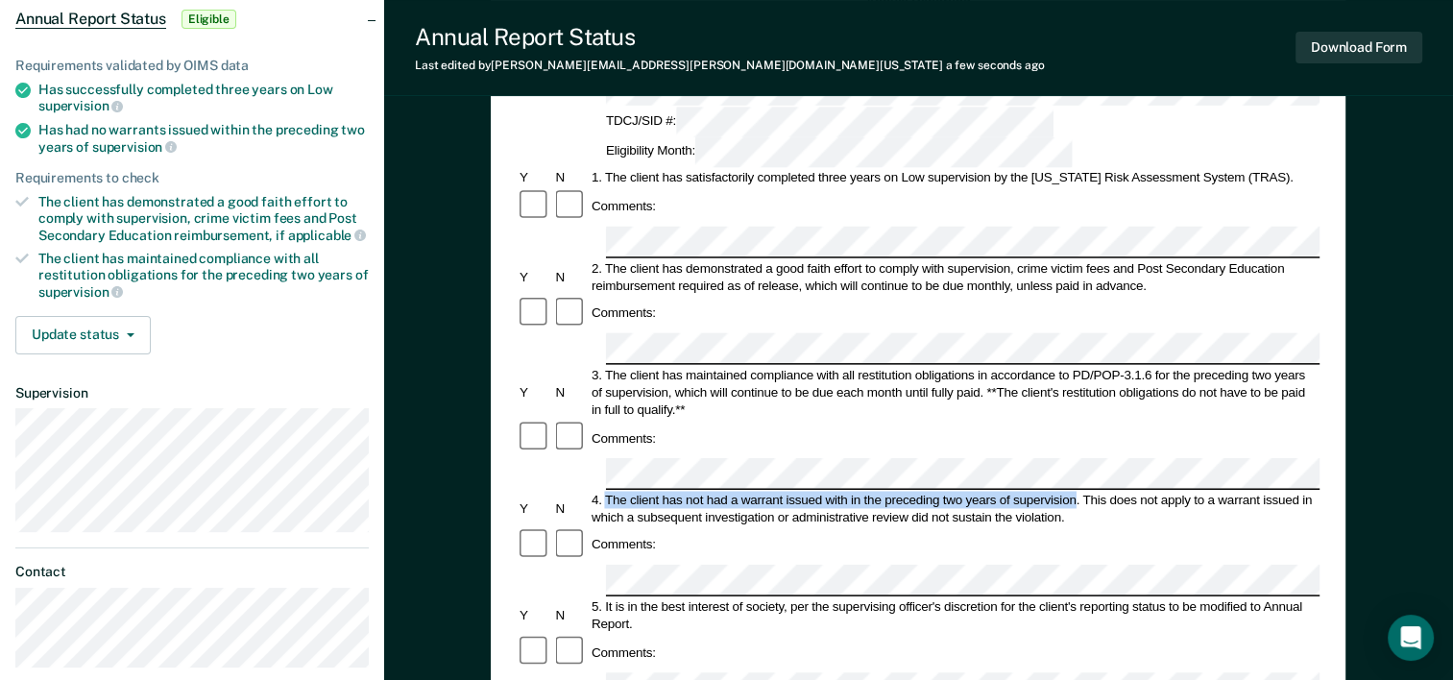
drag, startPoint x: 603, startPoint y: 368, endPoint x: 1076, endPoint y: 370, distance: 472.6
click at [1076, 491] on div "4. The client has not had a warrant issued with in the preceding two years of s…" at bounding box center [954, 508] width 731 height 35
drag, startPoint x: 1076, startPoint y: 370, endPoint x: 1059, endPoint y: 367, distance: 17.5
copy div "The client has not had a warrant issued with in the preceding two years of supe…"
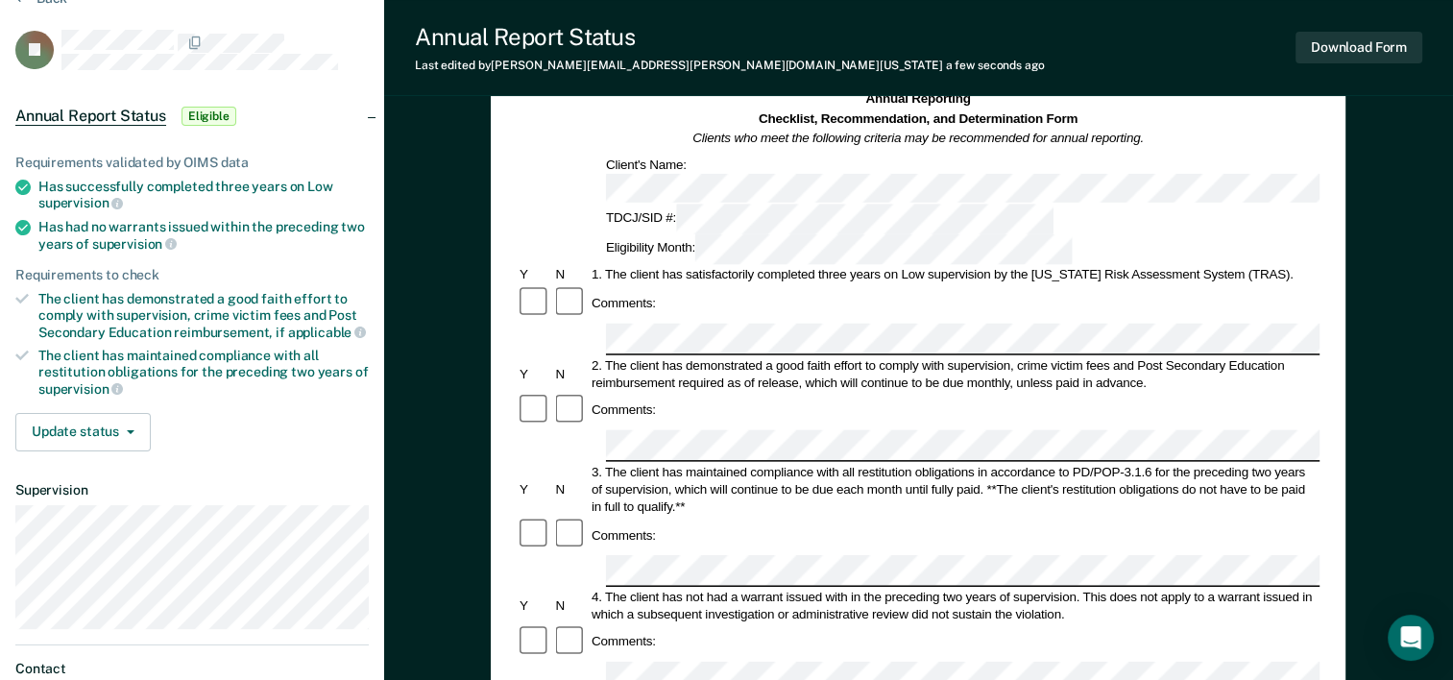
scroll to position [0, 0]
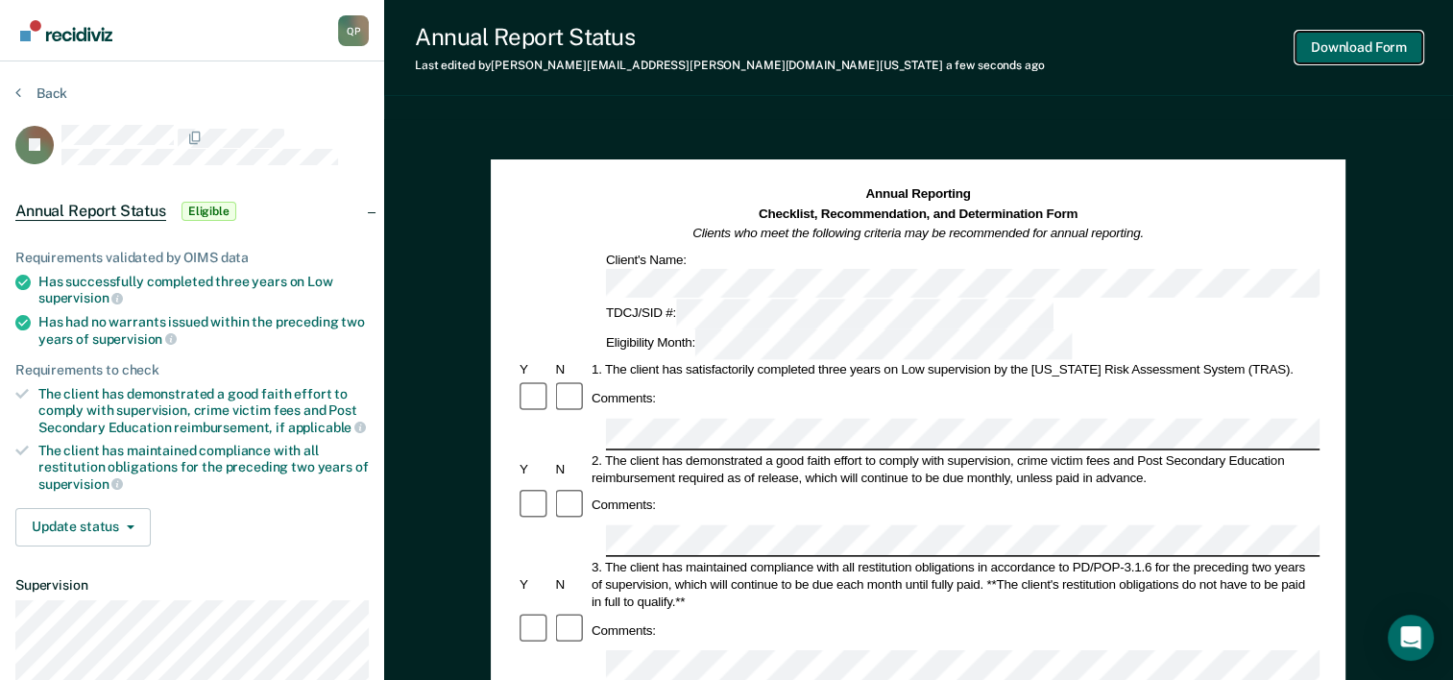
click at [1328, 39] on button "Download Form" at bounding box center [1359, 48] width 127 height 32
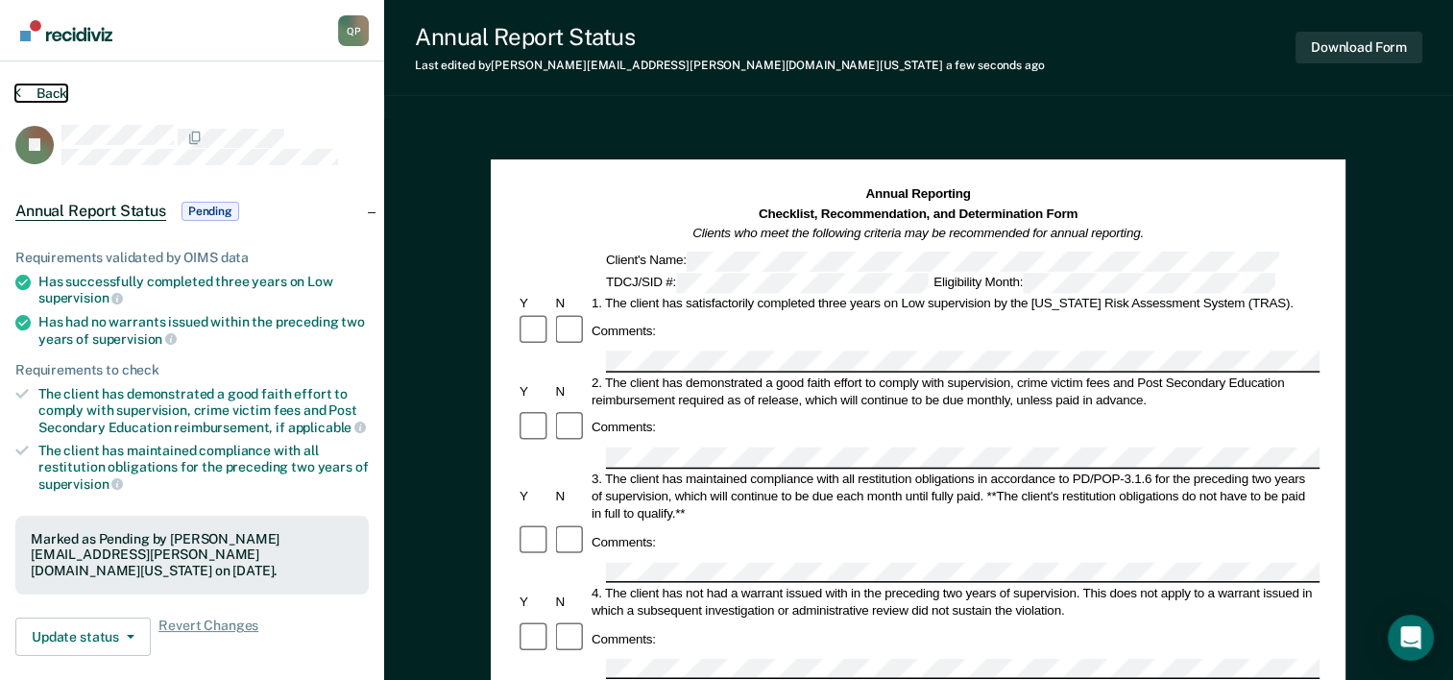
click at [39, 96] on button "Back" at bounding box center [41, 93] width 52 height 17
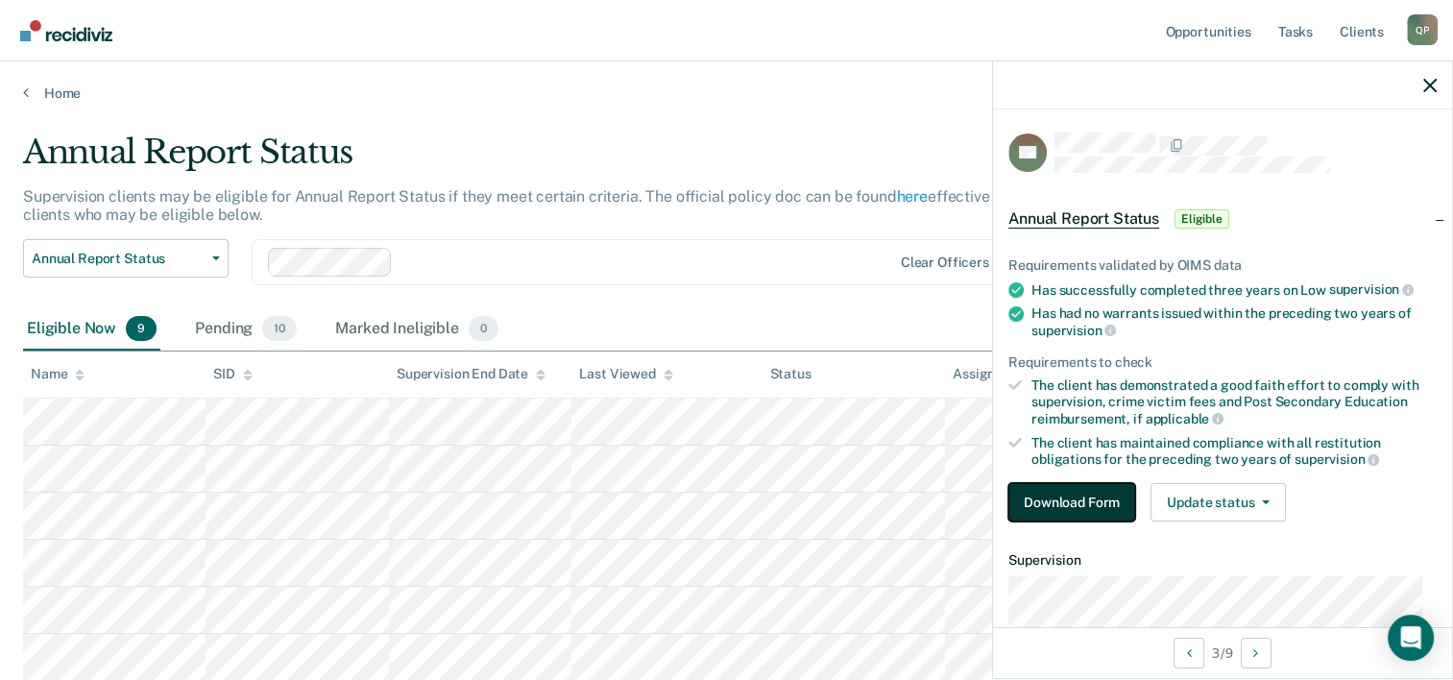
click at [1037, 493] on button "Download Form" at bounding box center [1072, 502] width 127 height 38
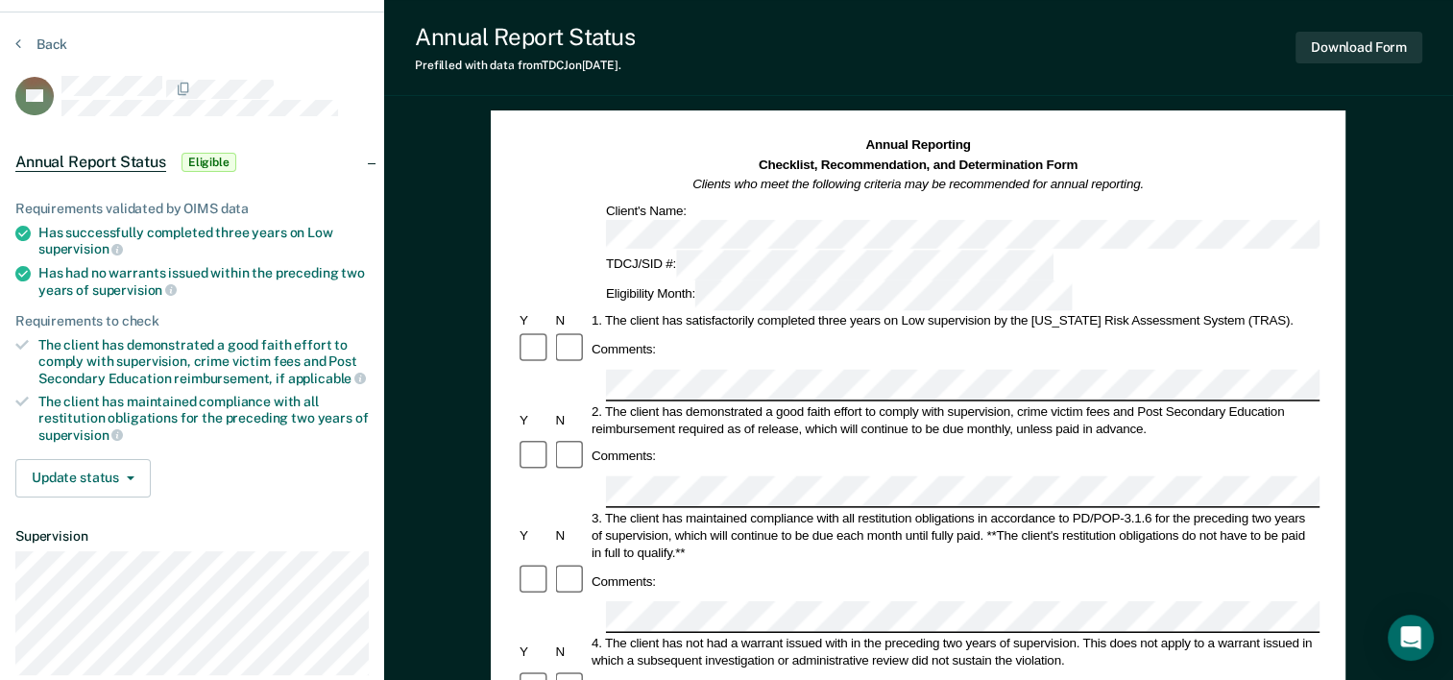
scroll to position [96, 0]
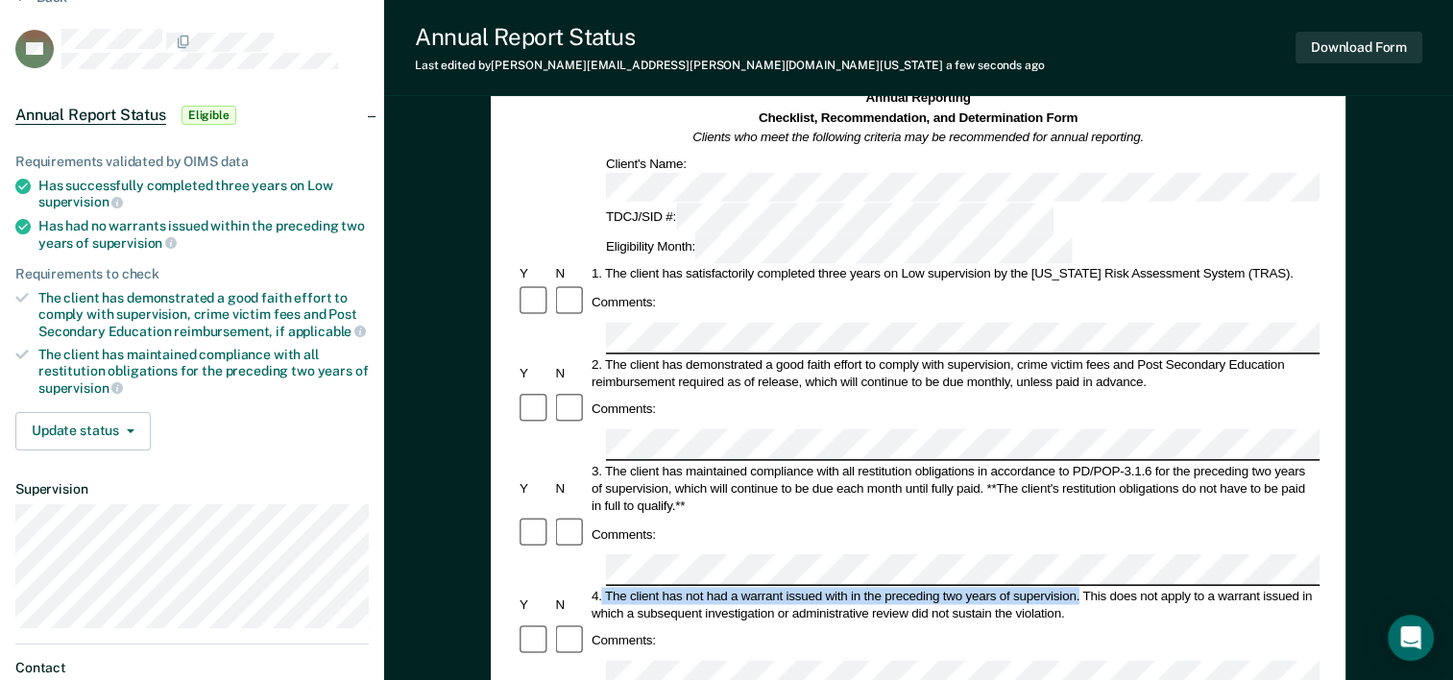
drag, startPoint x: 603, startPoint y: 467, endPoint x: 1079, endPoint y: 467, distance: 475.5
click at [1079, 587] on div "4. The client has not had a warrant issued with in the preceding two years of s…" at bounding box center [954, 604] width 731 height 35
drag, startPoint x: 1079, startPoint y: 467, endPoint x: 1068, endPoint y: 466, distance: 10.6
copy div "The client has not had a warrant issued with in the preceding two years of supe…"
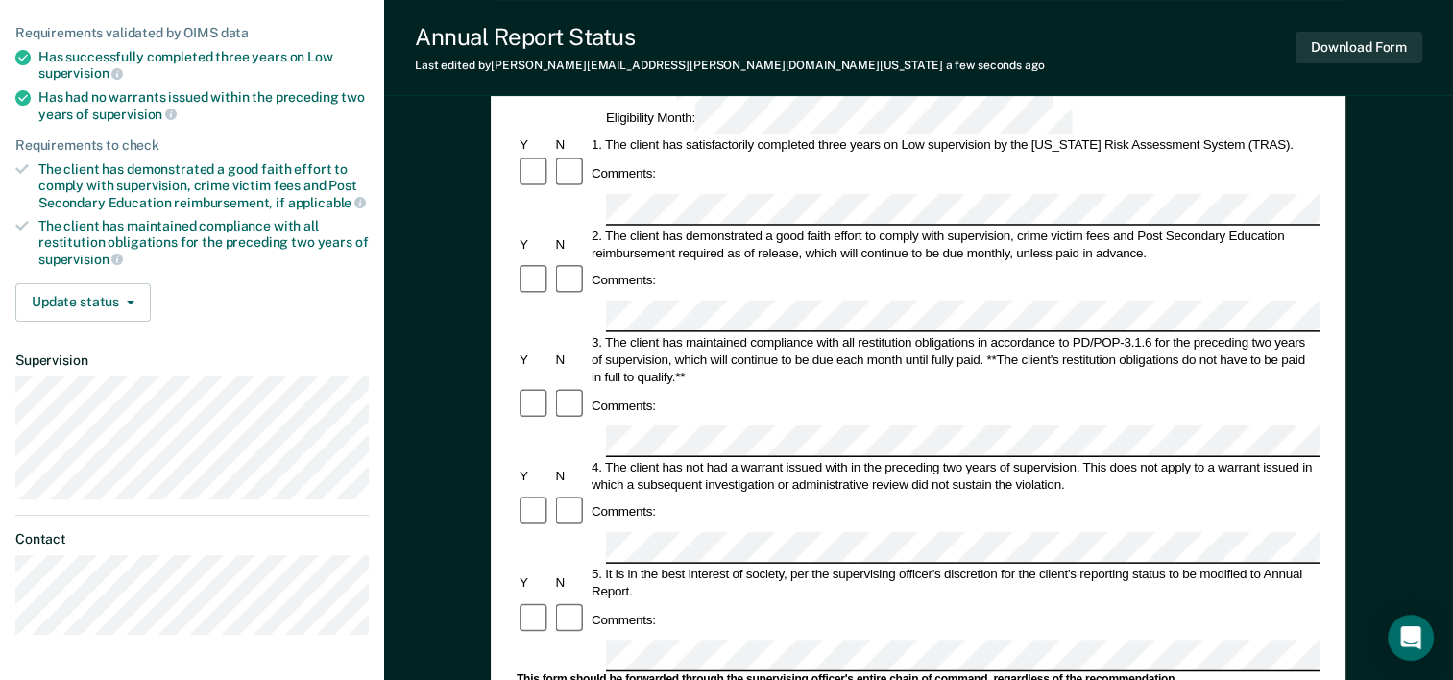
scroll to position [384, 0]
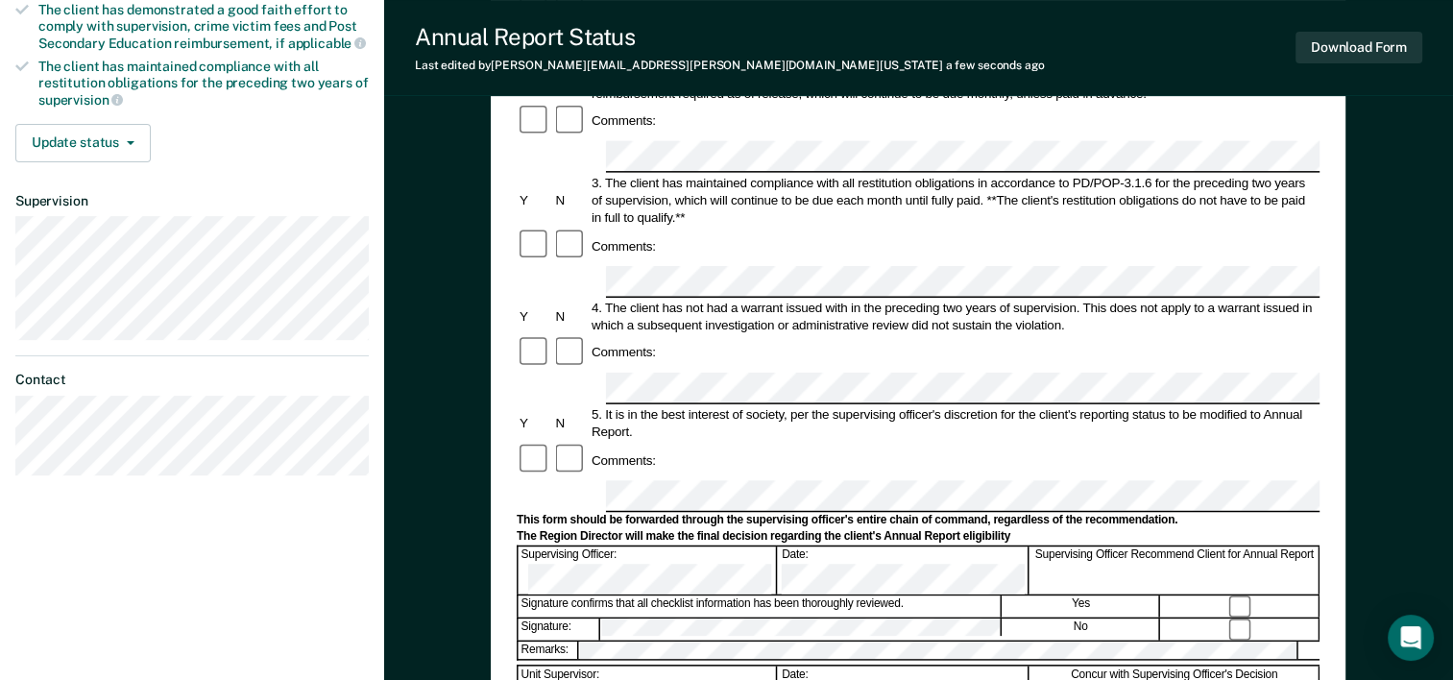
click at [691, 319] on form "Annual Reporting Checklist, Recommendation, and Determination Form Clients who …" at bounding box center [918, 478] width 803 height 1354
drag, startPoint x: 691, startPoint y: 314, endPoint x: 614, endPoint y: 346, distance: 83.1
click at [614, 346] on form "Annual Reporting Checklist, Recommendation, and Determination Form Clients who …" at bounding box center [918, 478] width 803 height 1354
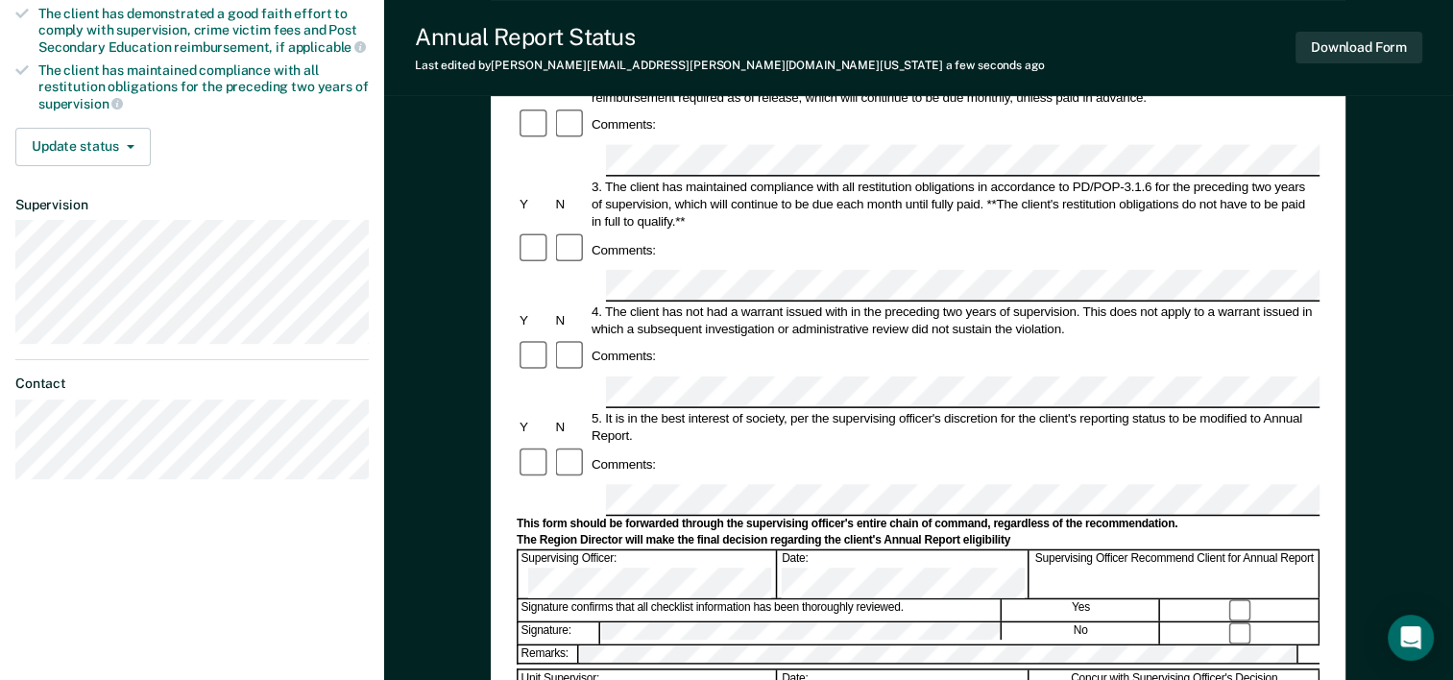
scroll to position [70, 0]
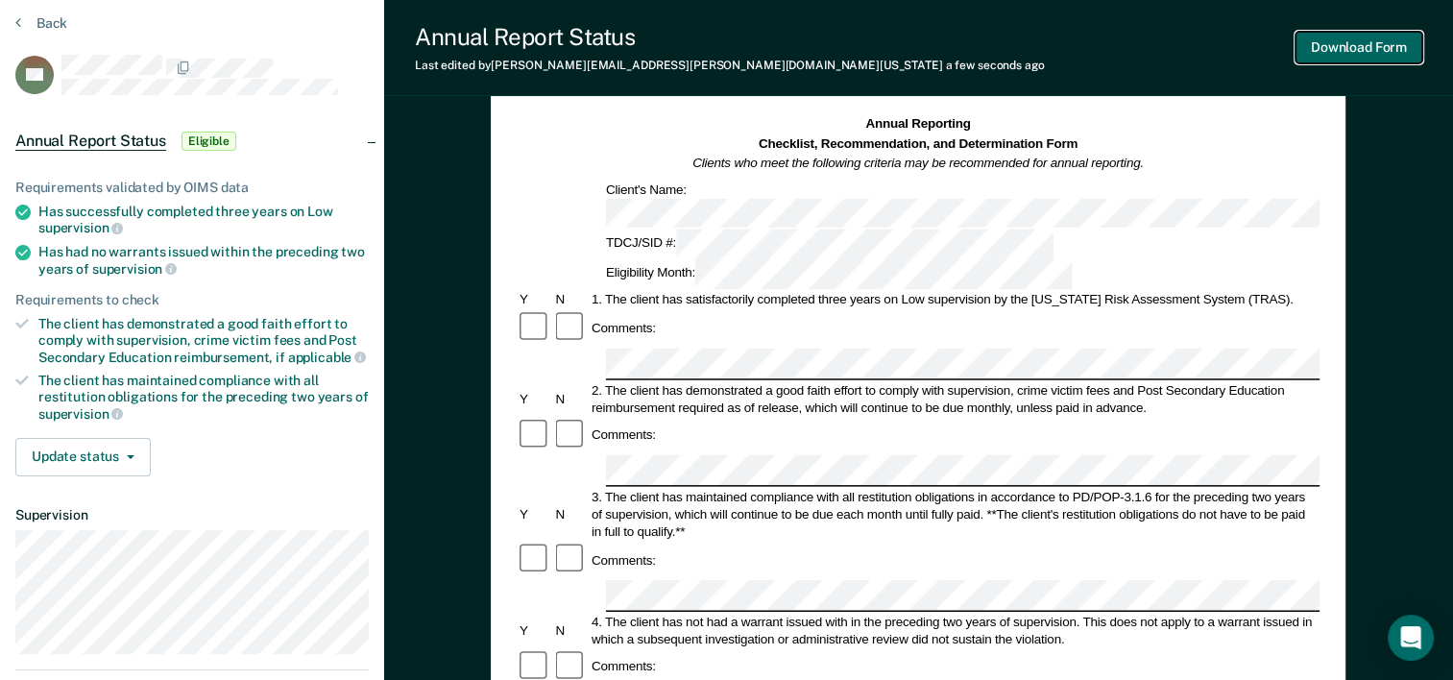
click at [1391, 39] on button "Download Form" at bounding box center [1359, 48] width 127 height 32
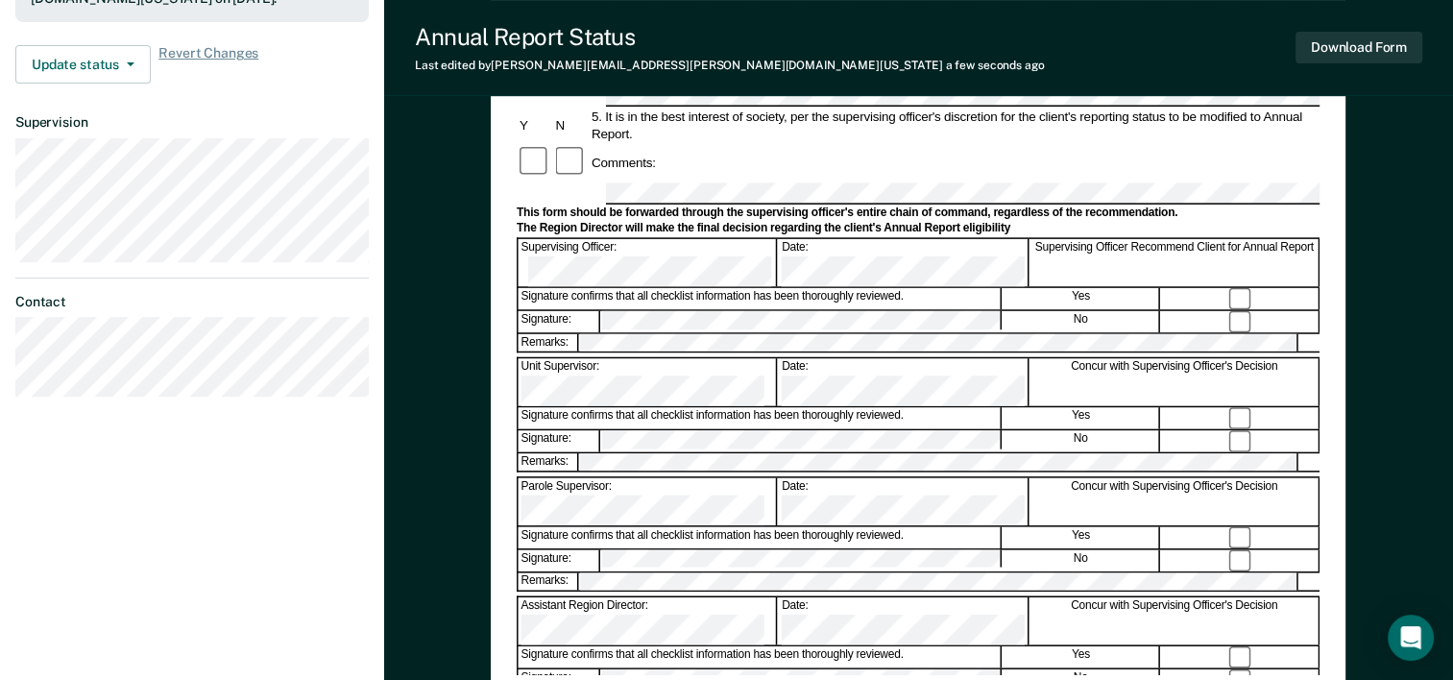
scroll to position [576, 0]
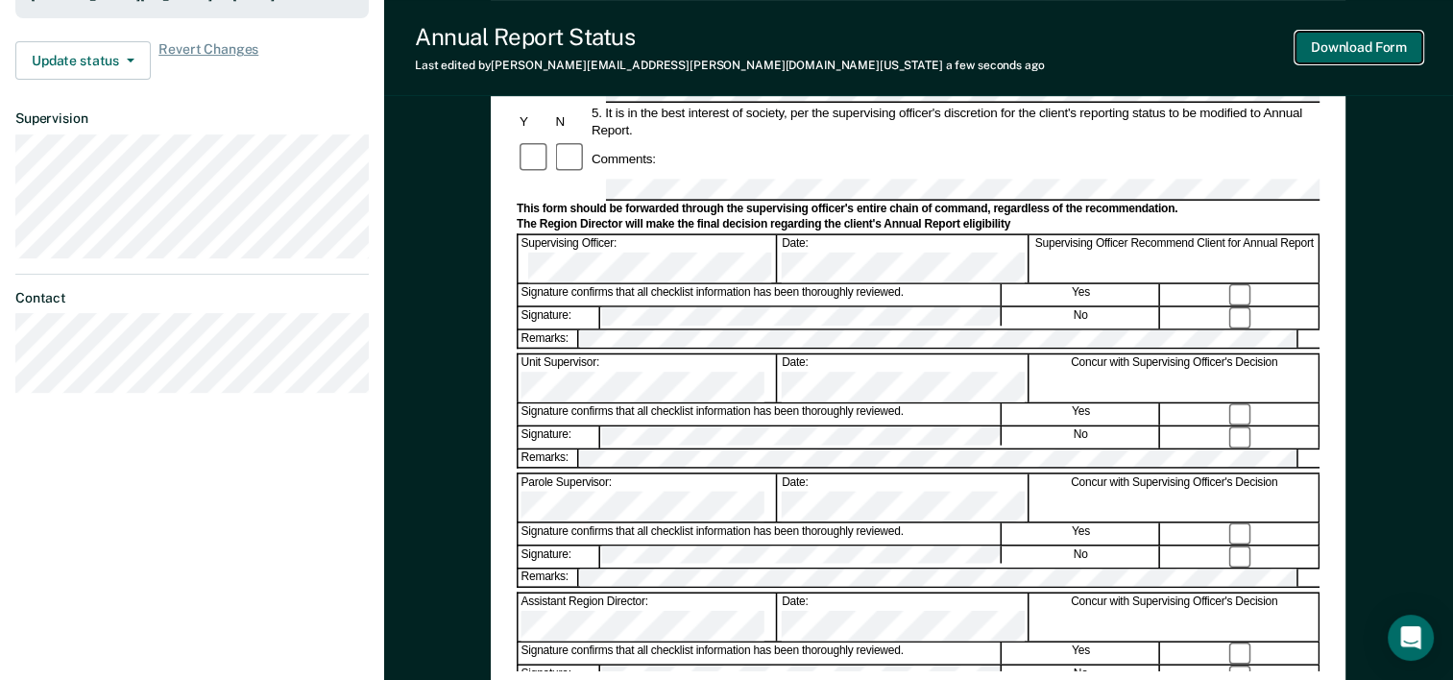
click at [1378, 50] on button "Download Form" at bounding box center [1359, 48] width 127 height 32
